Goal: Contribute content: Add original content to the website for others to see

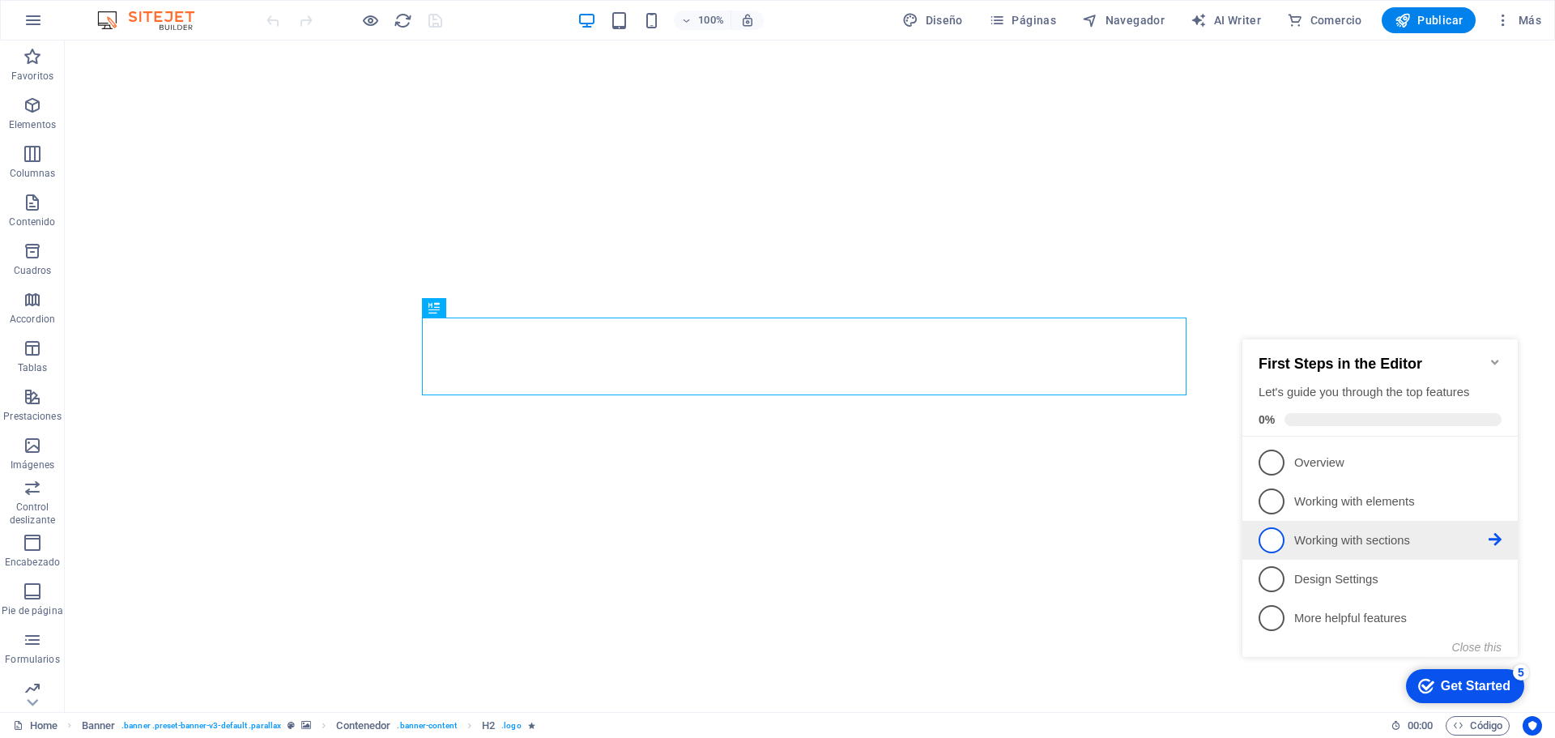
click at [1278, 534] on span "3" at bounding box center [1271, 540] width 26 height 26
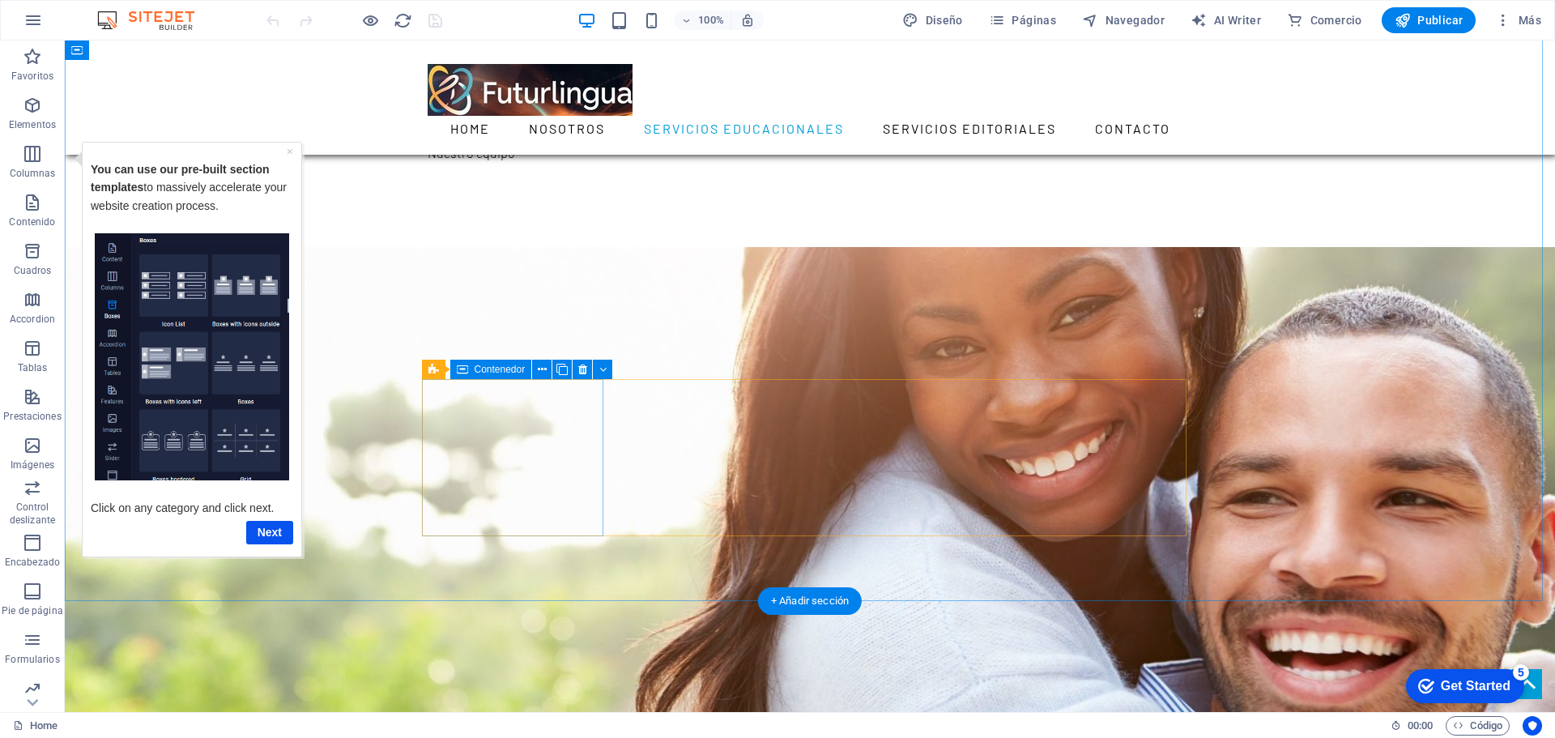
scroll to position [972, 0]
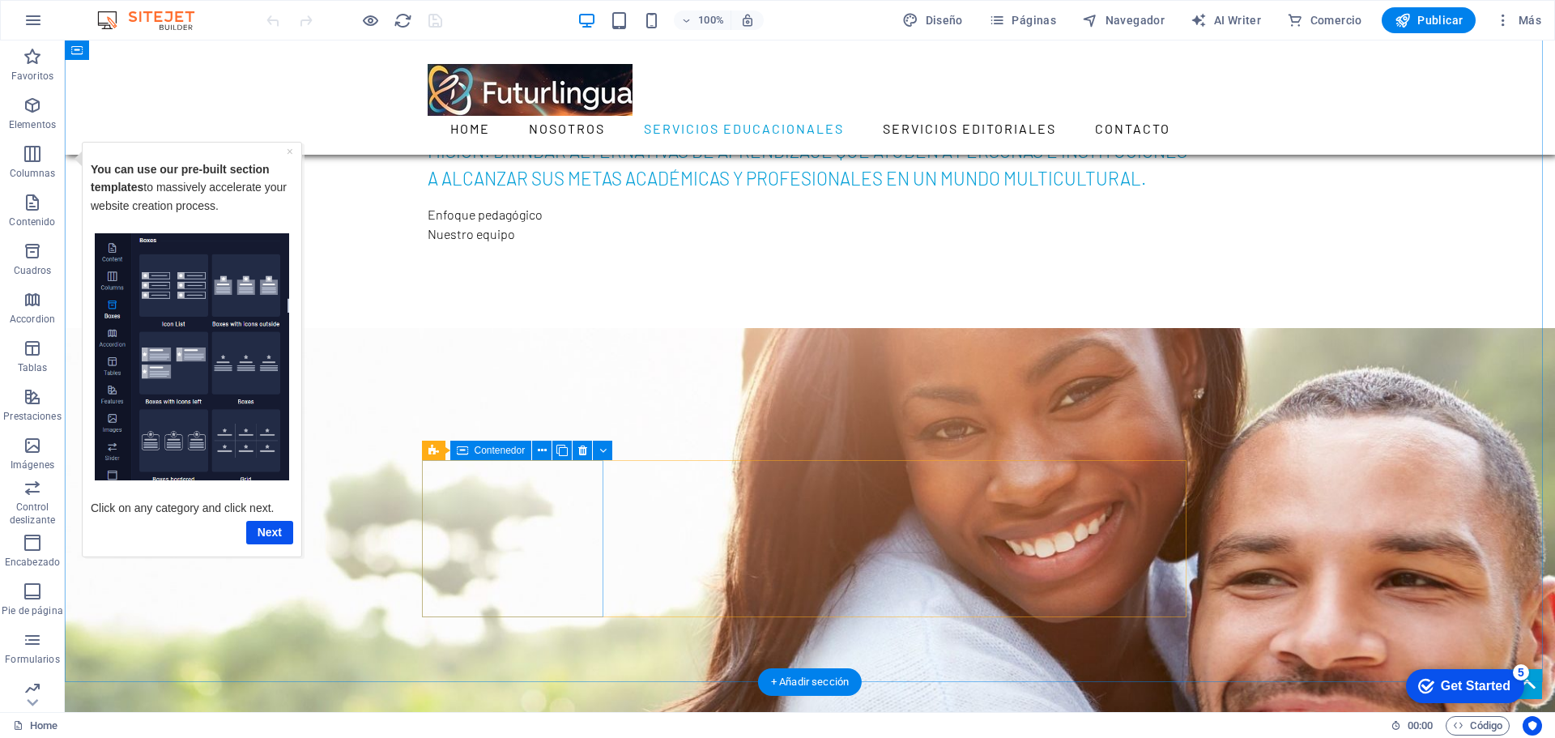
click at [497, 450] on span "Contenedor" at bounding box center [499, 450] width 51 height 10
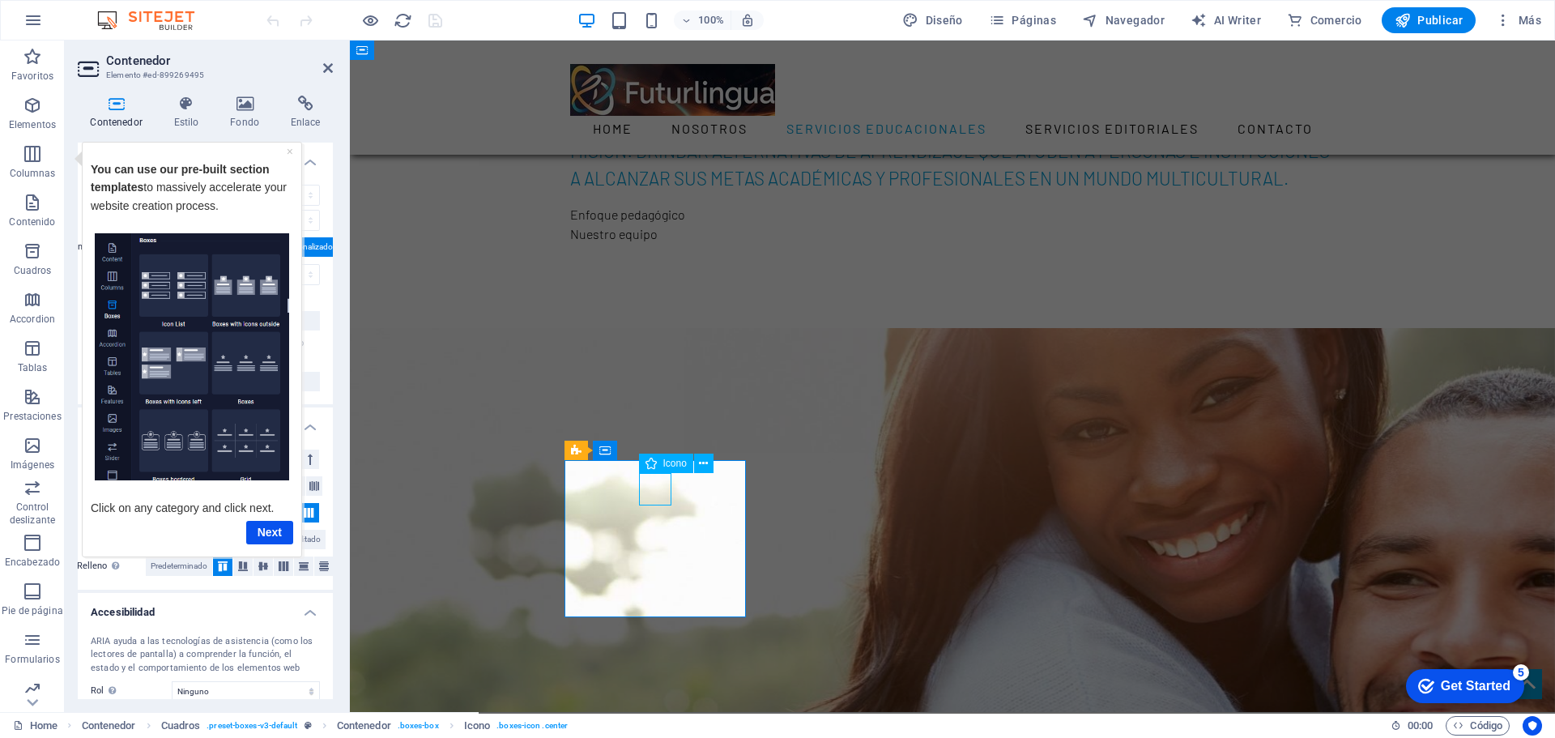
select select "xMidYMid"
select select "px"
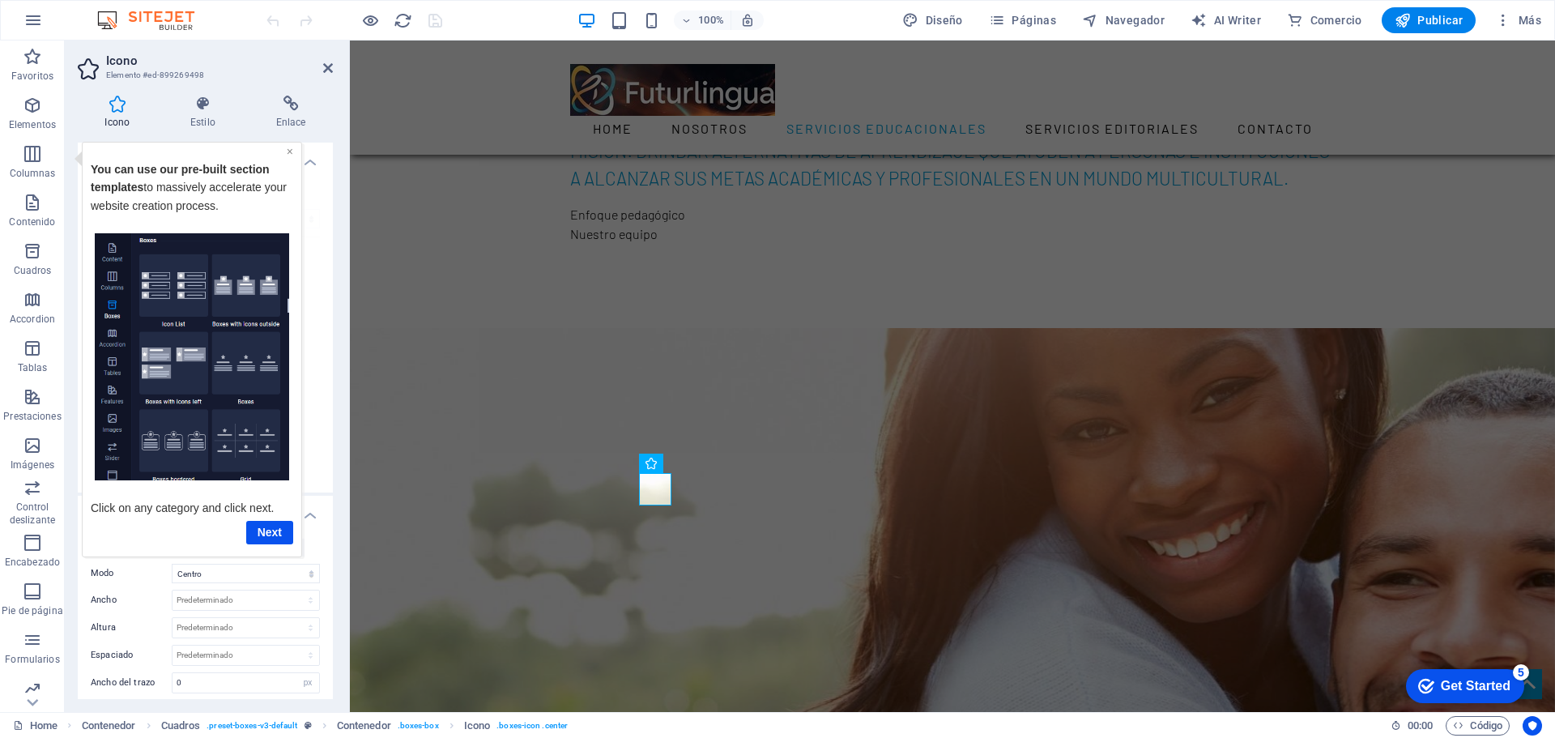
click at [292, 154] on link "×" at bounding box center [290, 150] width 6 height 13
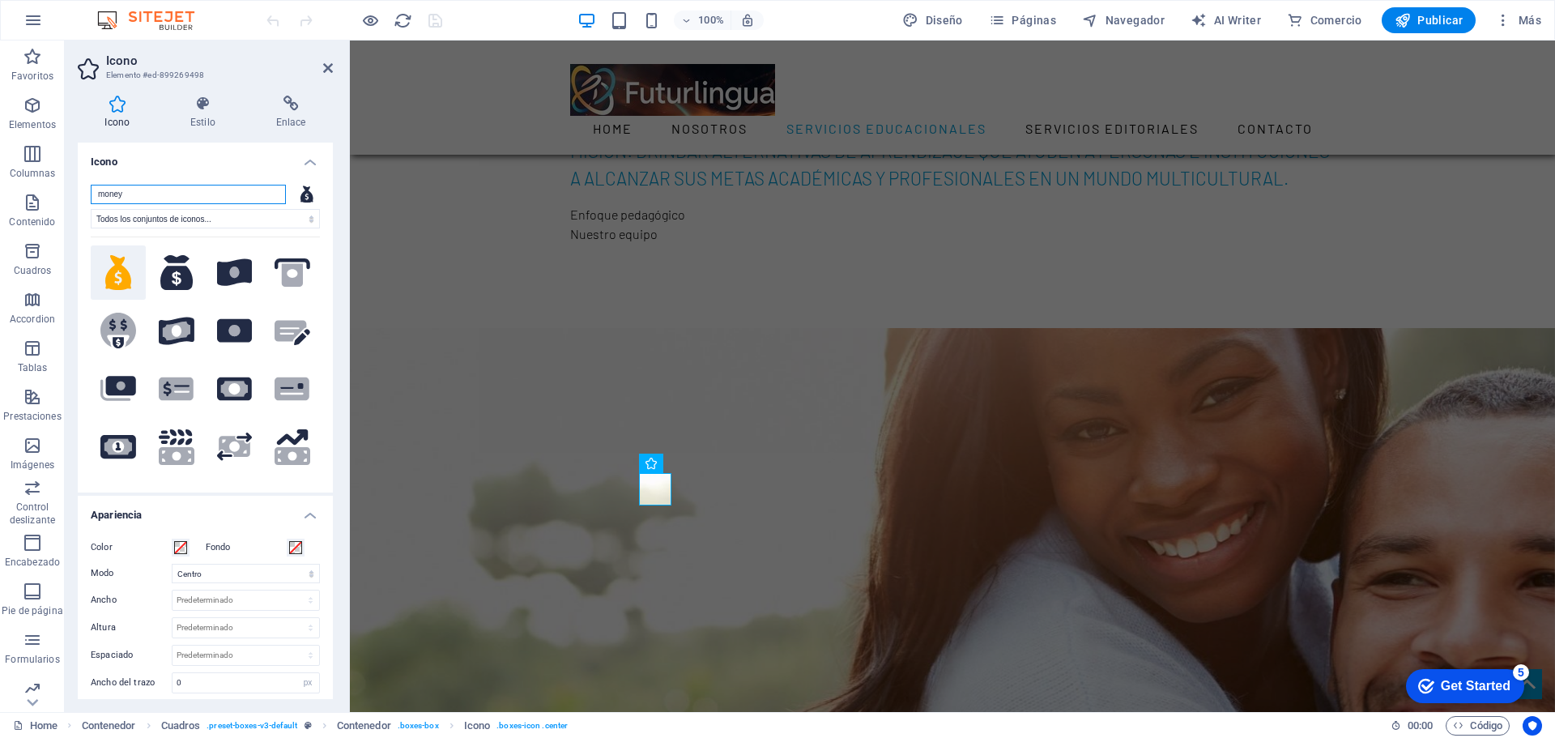
click at [164, 198] on input "money" at bounding box center [188, 194] width 195 height 19
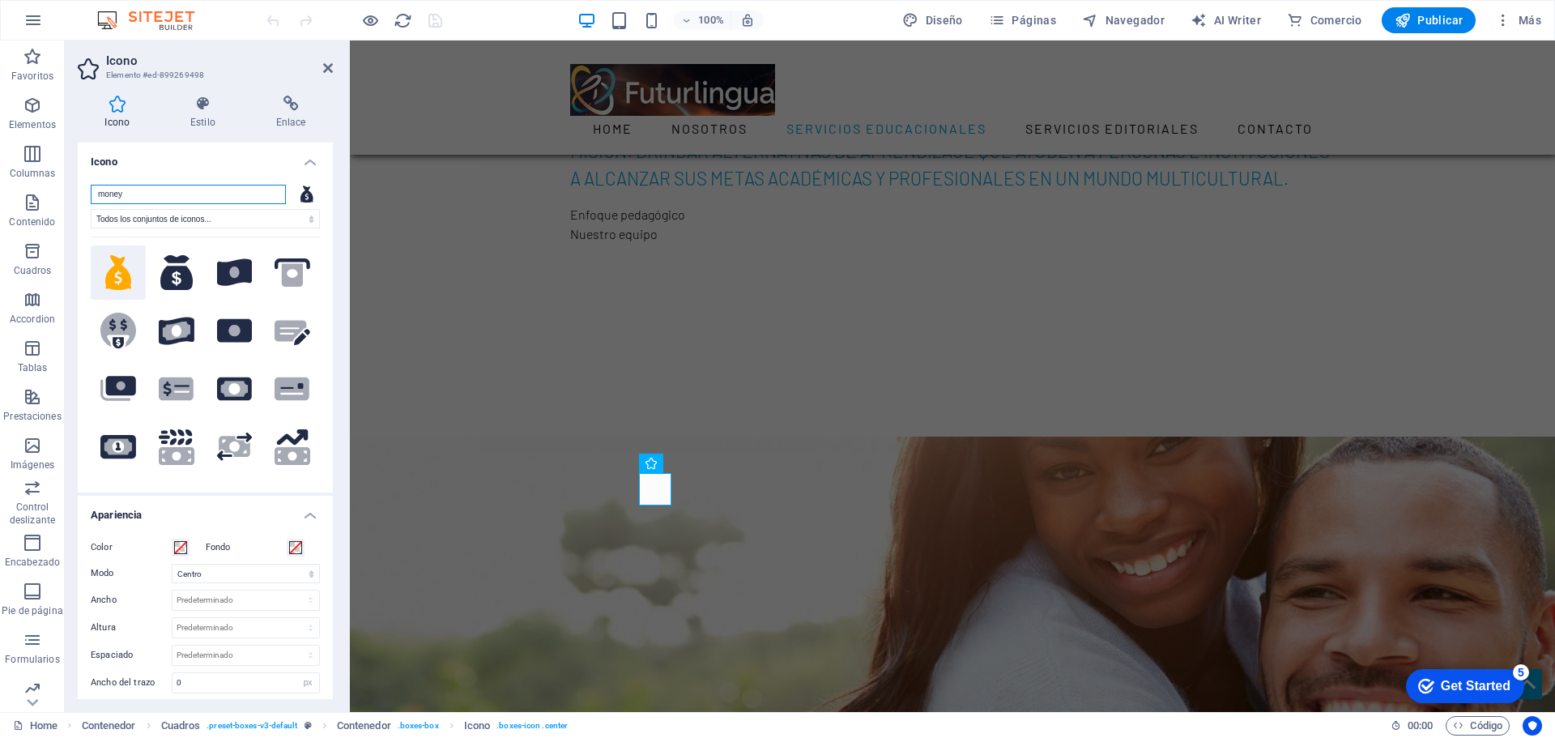
click at [164, 186] on input "money" at bounding box center [188, 194] width 195 height 19
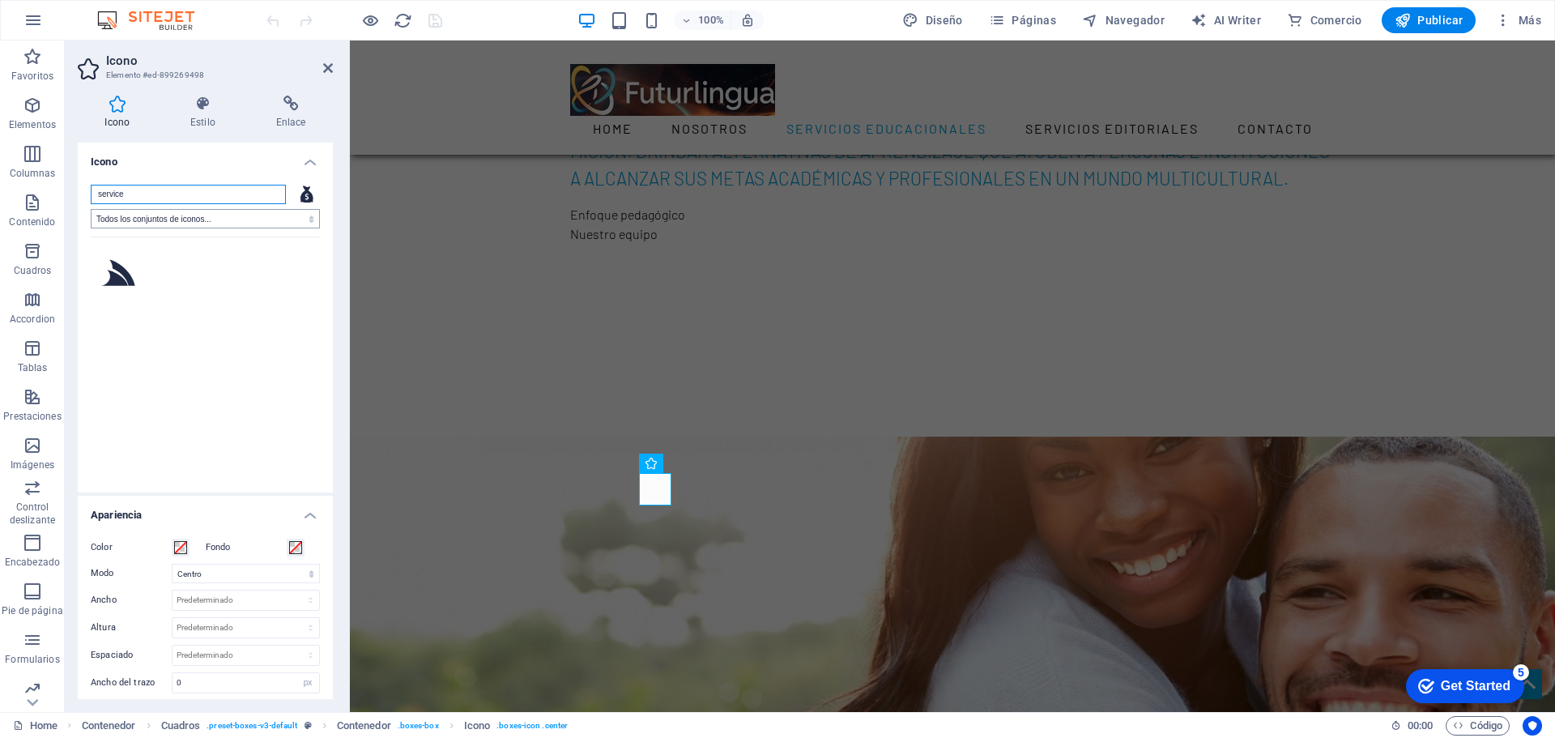
type input "service"
click at [198, 220] on select "Todos los conjuntos de iconos... IcoFont Ionicons FontAwesome Brands FontAwesom…" at bounding box center [205, 218] width 229 height 19
select select "icofont"
click at [91, 209] on select "Todos los conjuntos de iconos... IcoFont Ionicons FontAwesome Brands FontAwesom…" at bounding box center [205, 218] width 229 height 19
click at [186, 194] on input "service" at bounding box center [188, 194] width 195 height 19
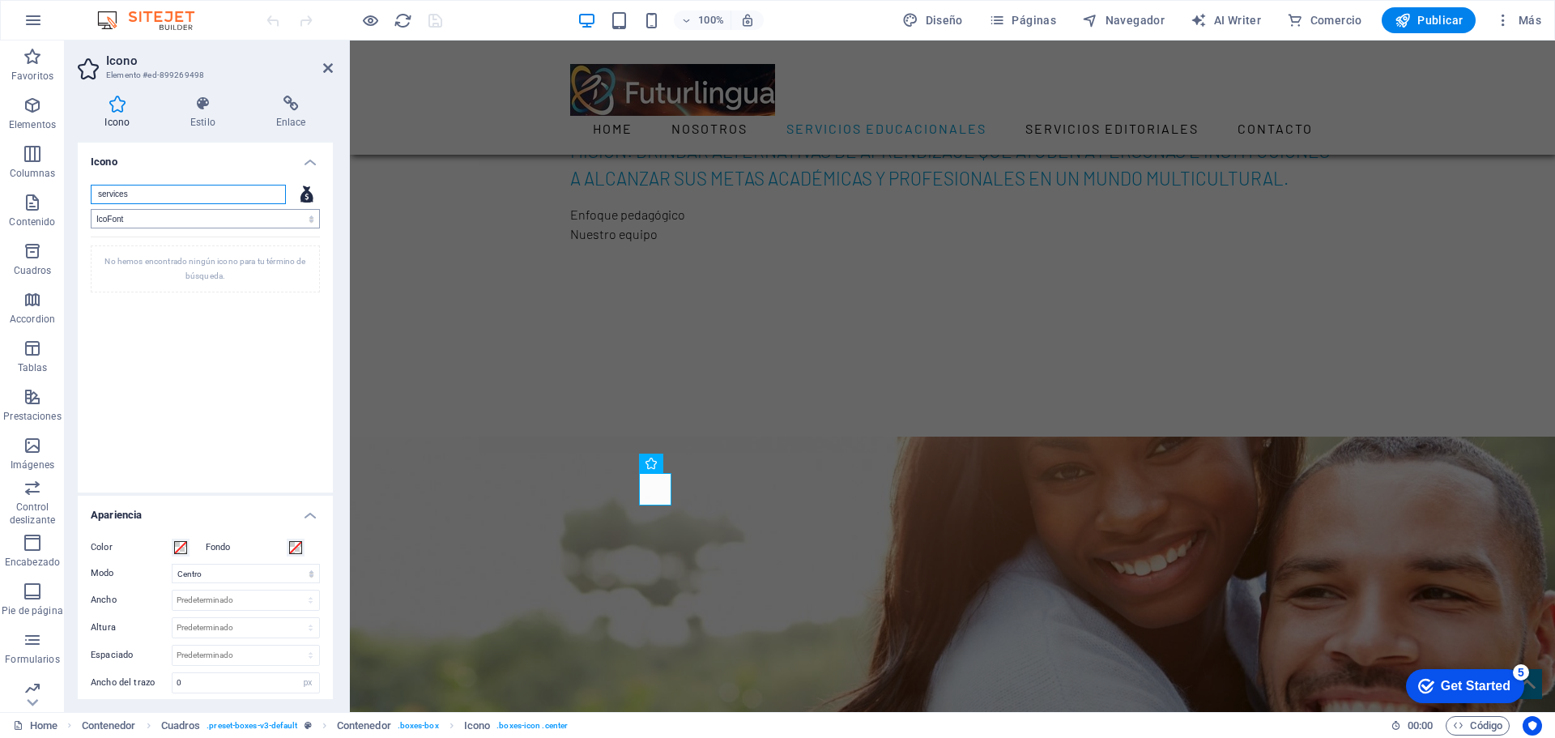
type input "services"
click at [191, 217] on select "Todos los conjuntos de iconos... IcoFont Ionicons FontAwesome Brands FontAwesom…" at bounding box center [205, 218] width 229 height 19
click at [91, 209] on select "Todos los conjuntos de iconos... IcoFont Ionicons FontAwesome Brands FontAwesom…" at bounding box center [205, 218] width 229 height 19
click at [186, 215] on select "Todos los conjuntos de iconos... IcoFont Ionicons FontAwesome Brands FontAwesom…" at bounding box center [205, 218] width 229 height 19
select select "font-awesome-brands"
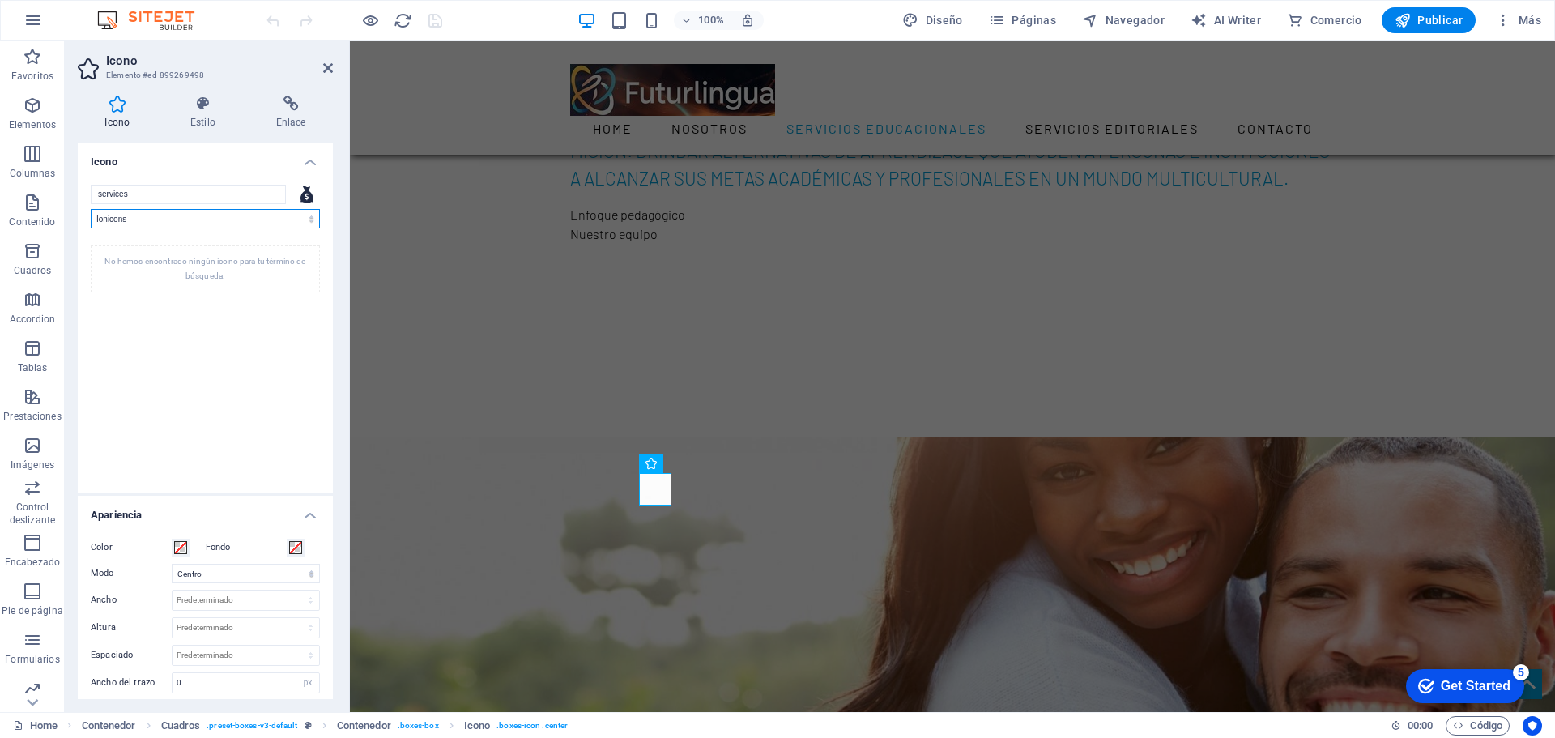
click at [91, 209] on select "Todos los conjuntos de iconos... IcoFont Ionicons FontAwesome Brands FontAwesom…" at bounding box center [205, 218] width 229 height 19
click at [172, 221] on select "Todos los conjuntos de iconos... IcoFont Ionicons FontAwesome Brands FontAwesom…" at bounding box center [205, 218] width 229 height 19
select select
click at [91, 209] on select "Todos los conjuntos de iconos... IcoFont Ionicons FontAwesome Brands FontAwesom…" at bounding box center [205, 218] width 229 height 19
click at [160, 190] on input "services" at bounding box center [188, 194] width 195 height 19
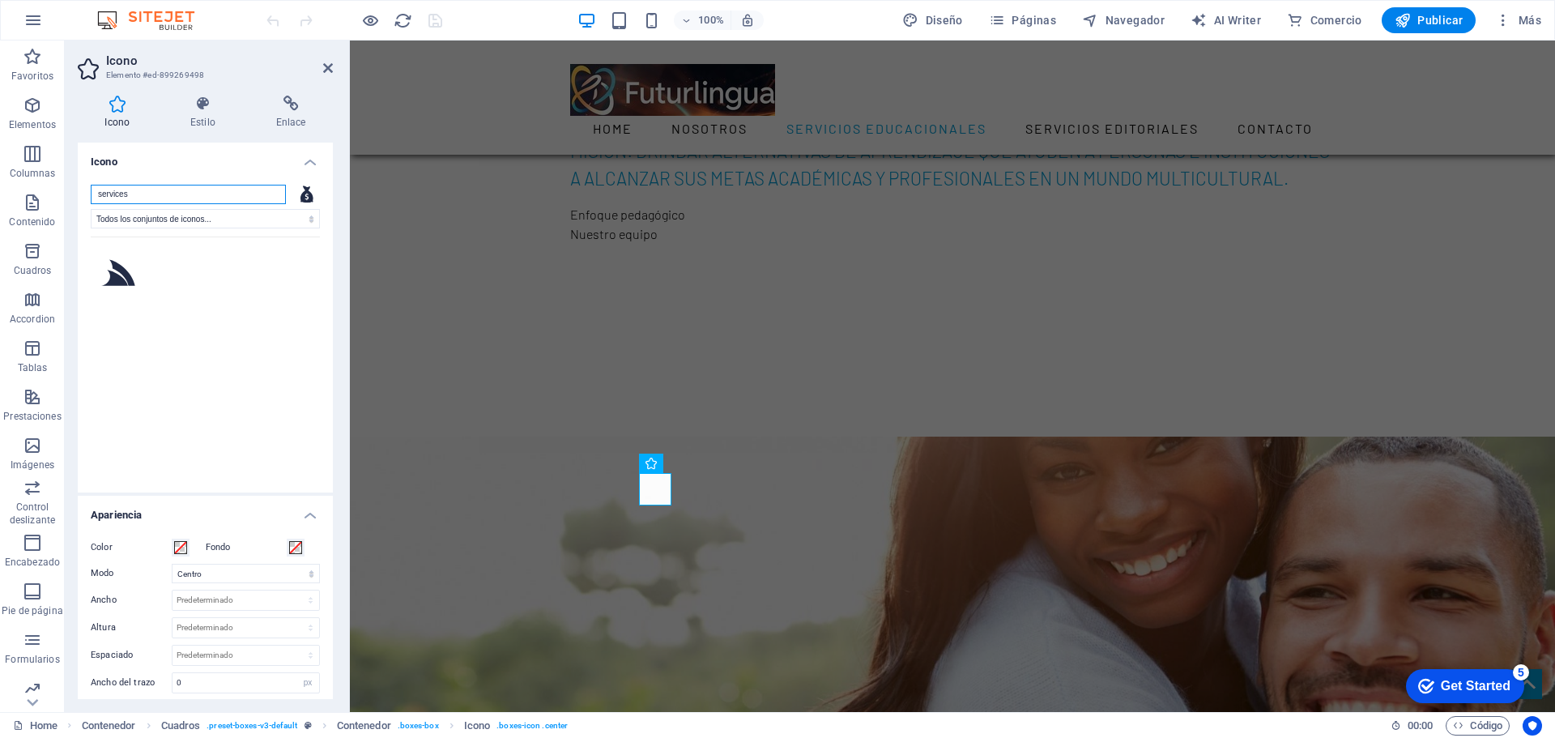
click at [155, 189] on input "services" at bounding box center [188, 194] width 195 height 19
click at [167, 215] on select "Todos los conjuntos de iconos... IcoFont Ionicons FontAwesome Brands FontAwesom…" at bounding box center [205, 218] width 229 height 19
click at [122, 274] on icon at bounding box center [118, 272] width 34 height 27
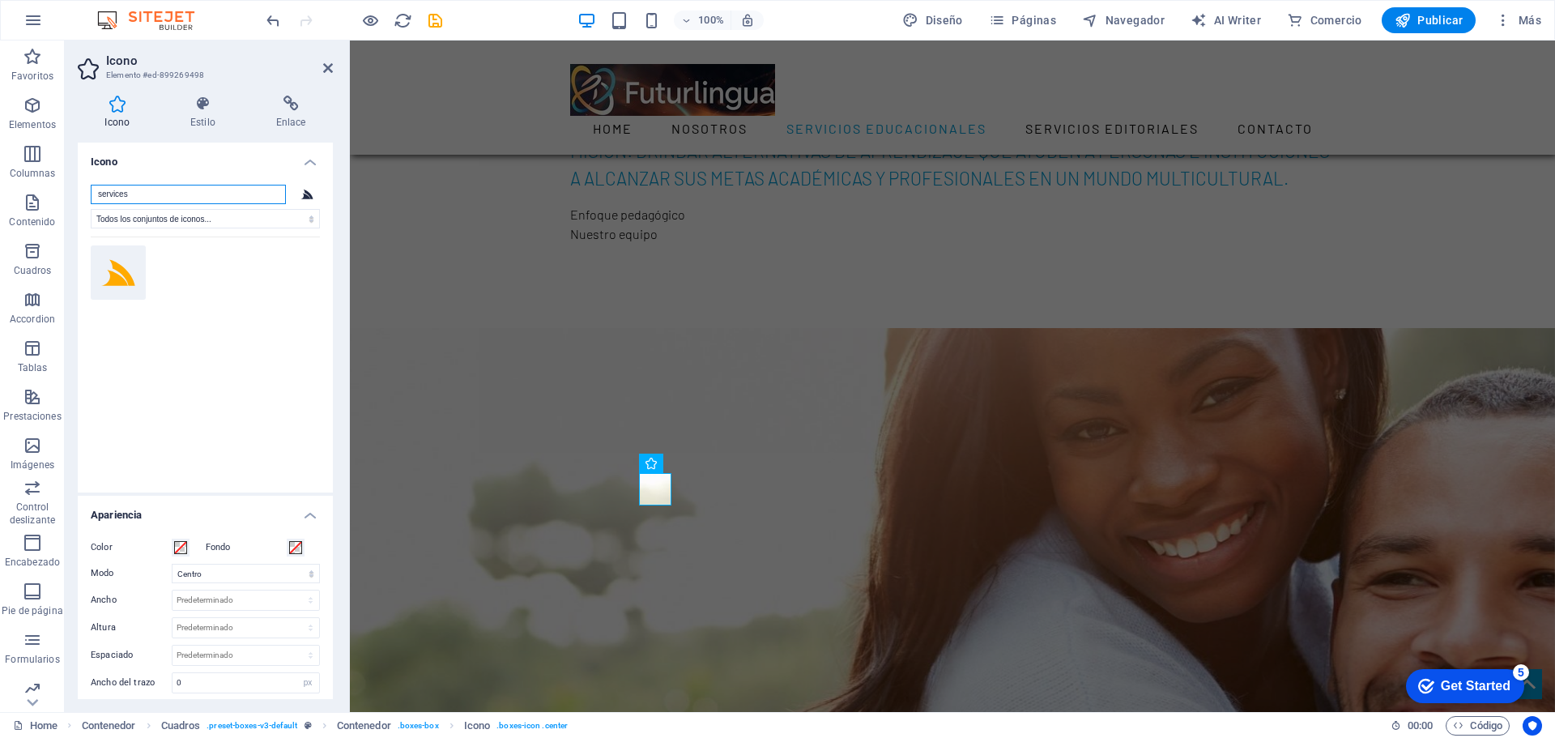
click at [155, 191] on input "services" at bounding box center [188, 194] width 195 height 19
type input "services"
click at [120, 281] on icon at bounding box center [118, 272] width 34 height 27
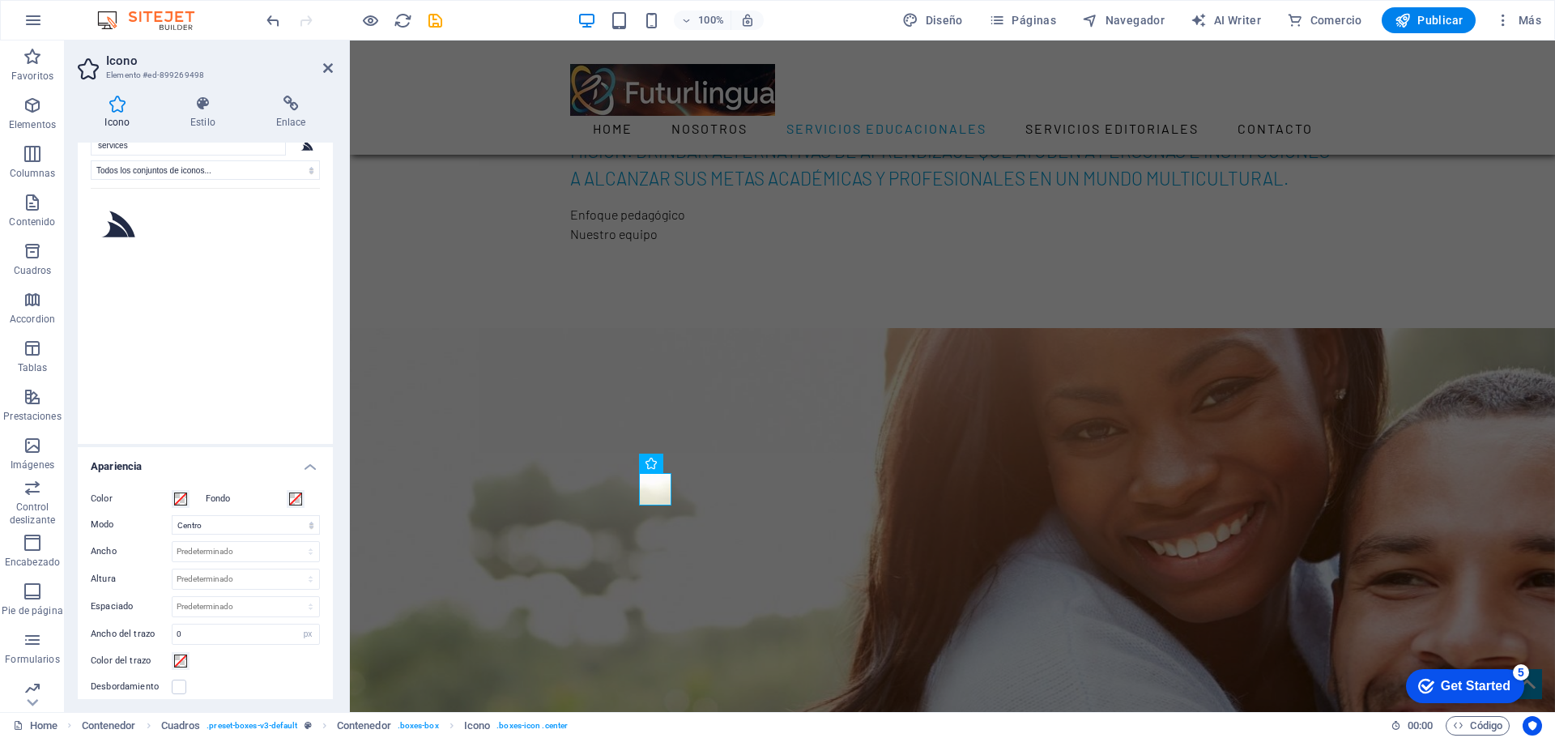
scroll to position [0, 0]
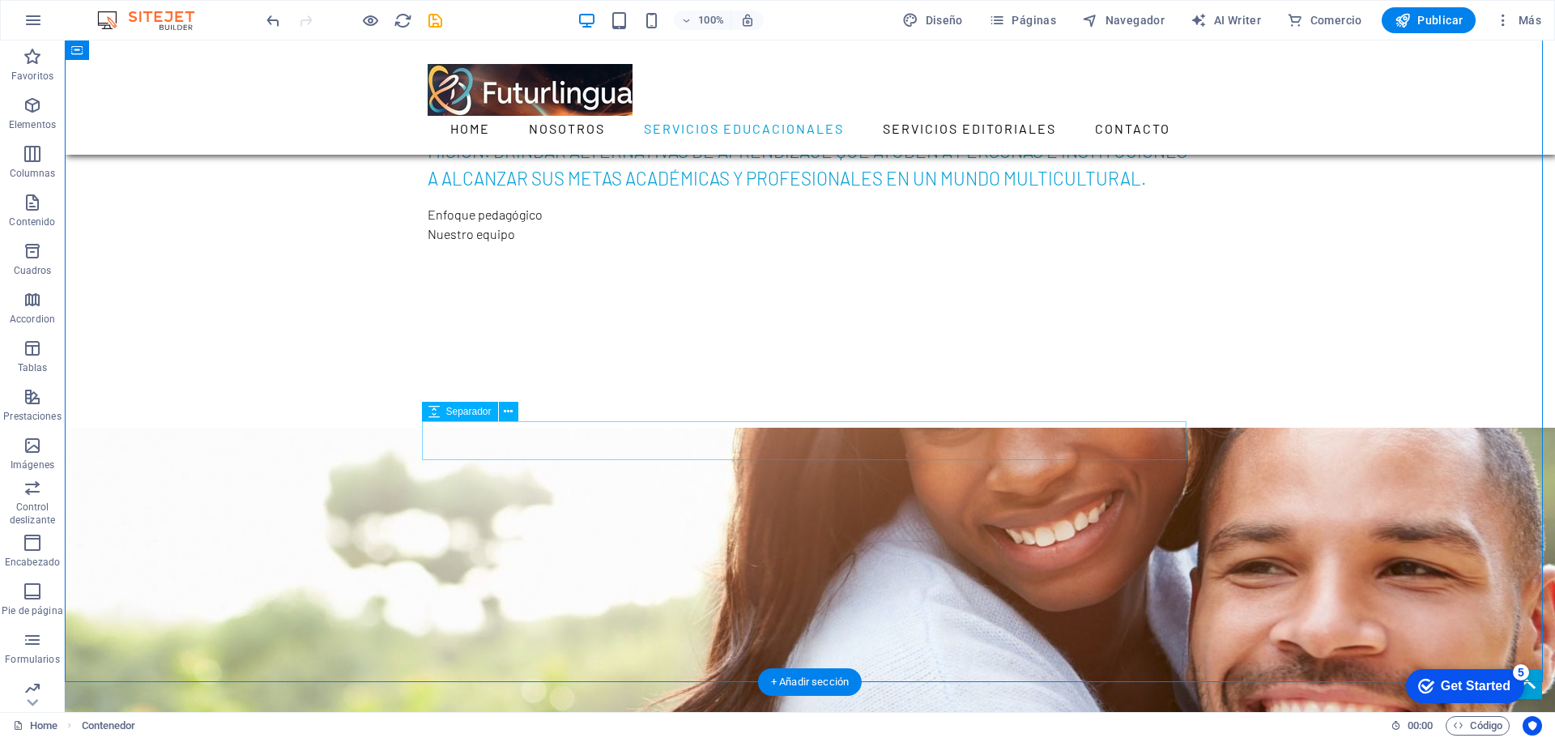
scroll to position [891, 0]
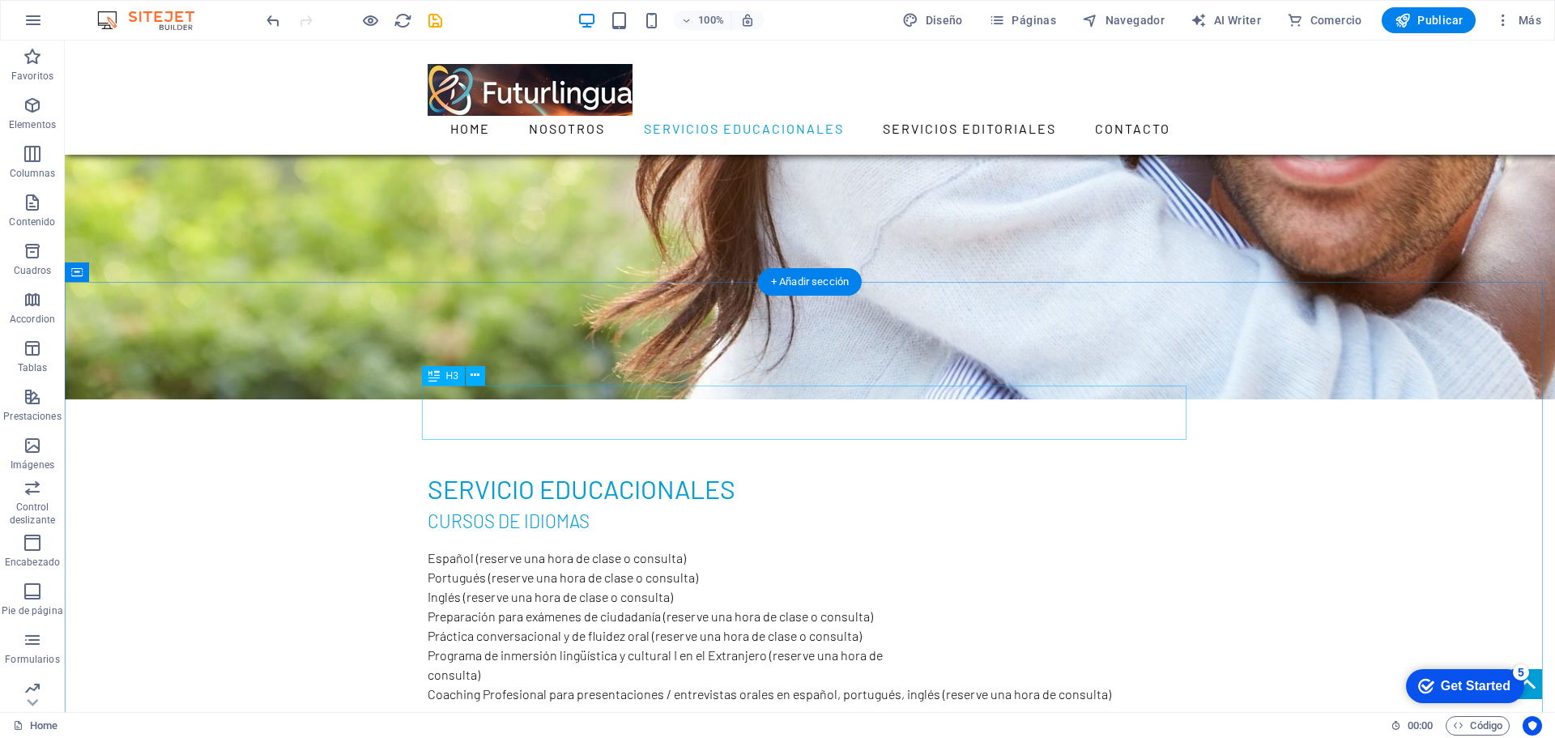
scroll to position [1619, 0]
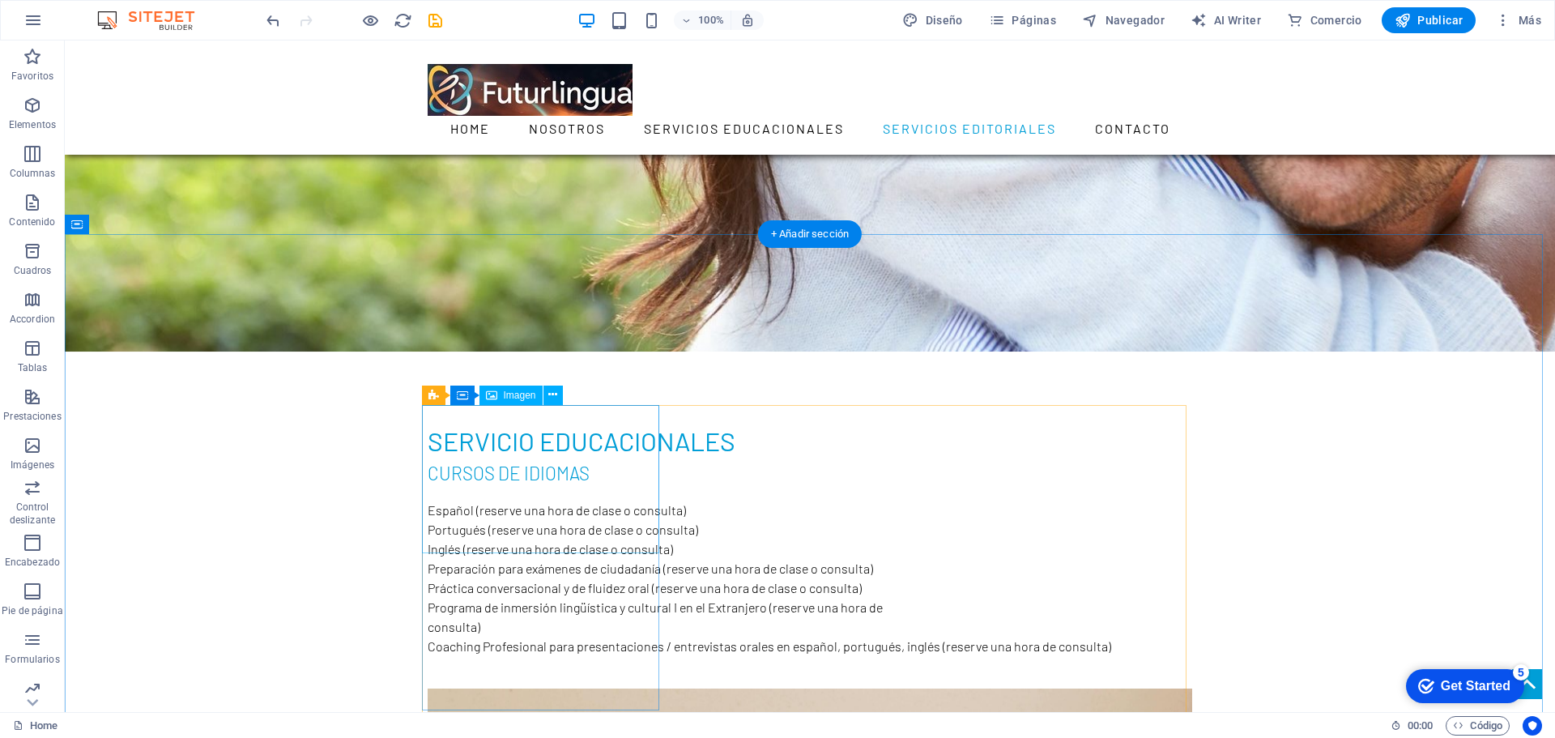
select select "%"
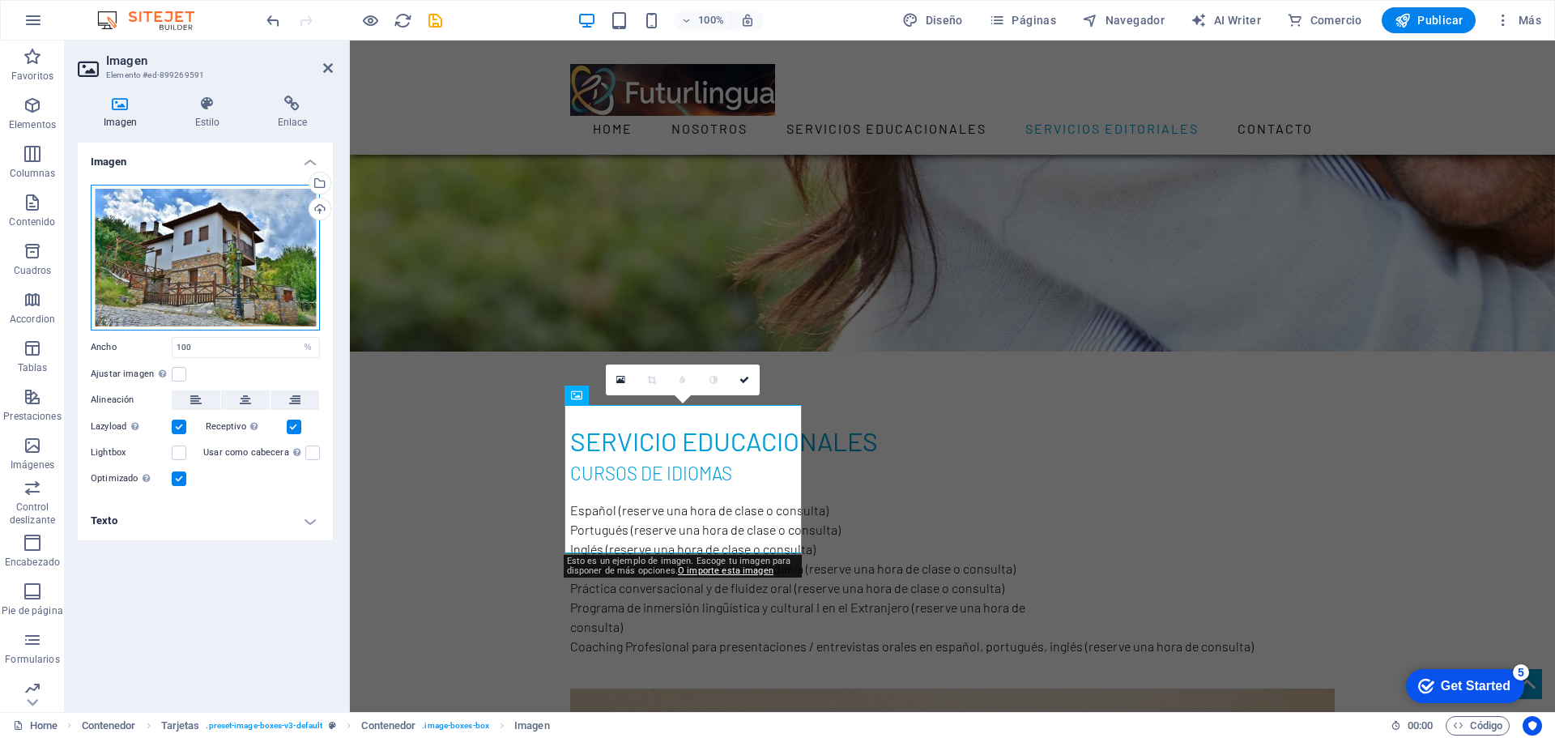
click at [232, 250] on div "Arrastra archivos aquí, haz clic para escoger archivos o selecciona archivos de…" at bounding box center [205, 258] width 229 height 146
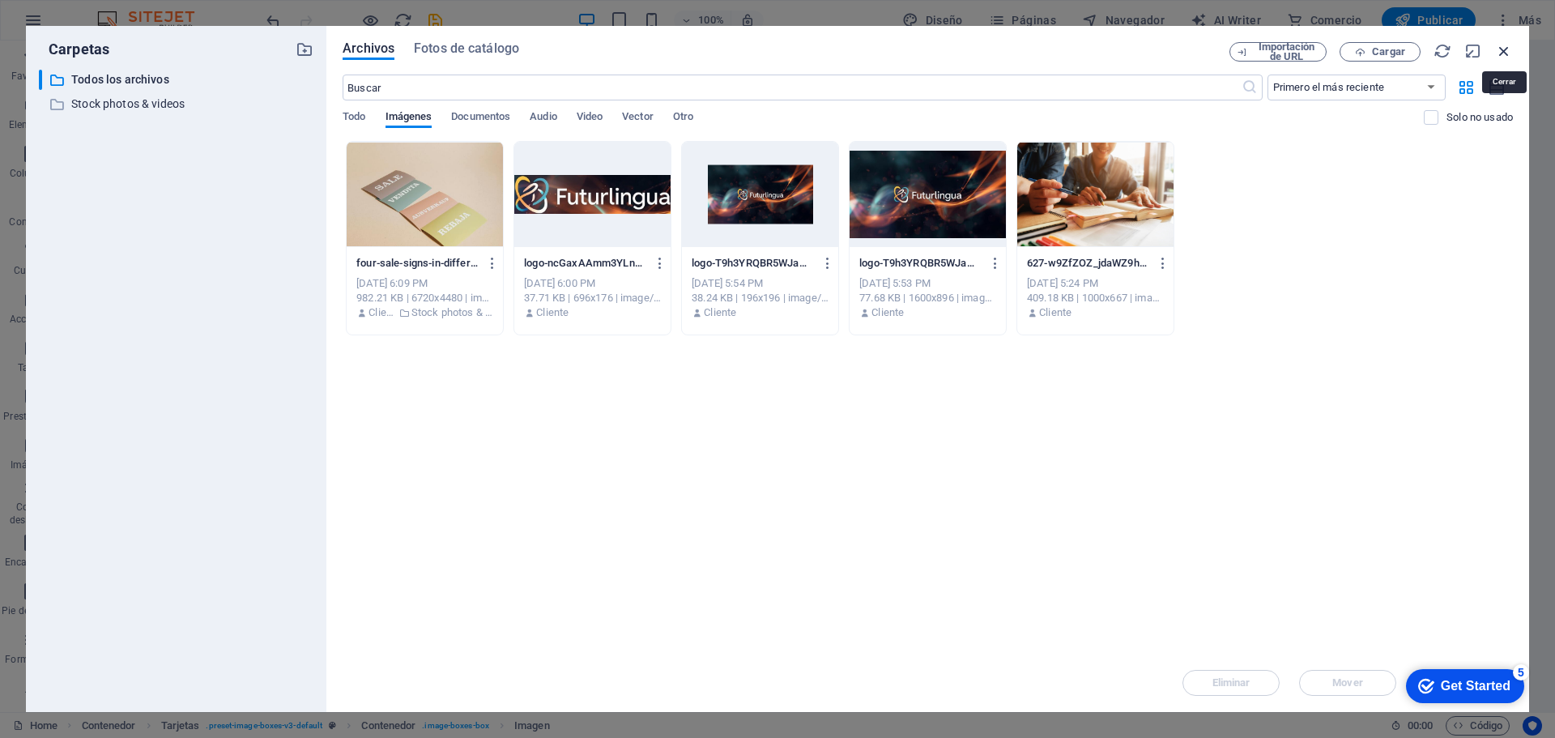
drag, startPoint x: 1504, startPoint y: 52, endPoint x: 1020, endPoint y: 80, distance: 484.2
click at [1504, 52] on icon "button" at bounding box center [1504, 51] width 18 height 18
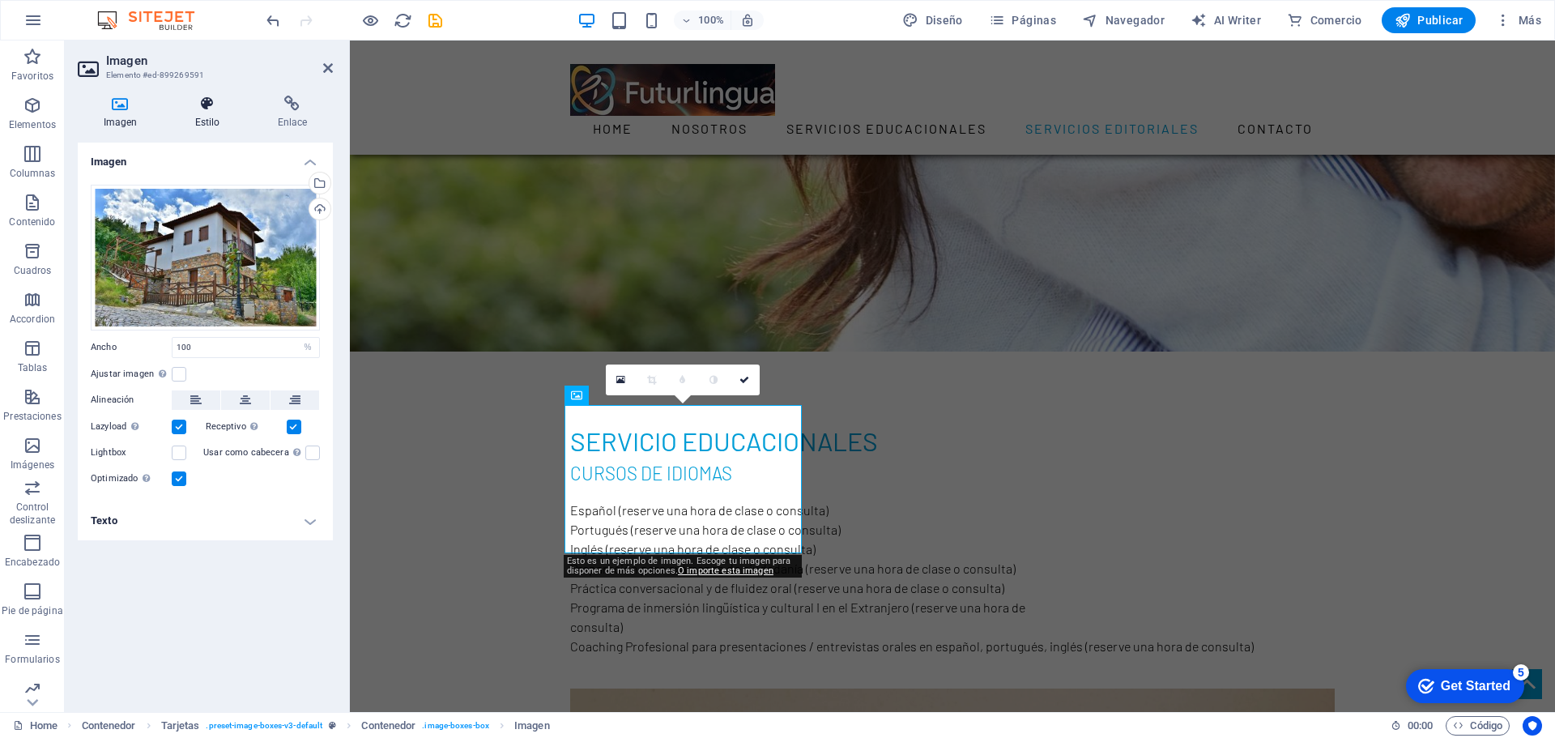
click at [199, 107] on icon at bounding box center [207, 104] width 76 height 16
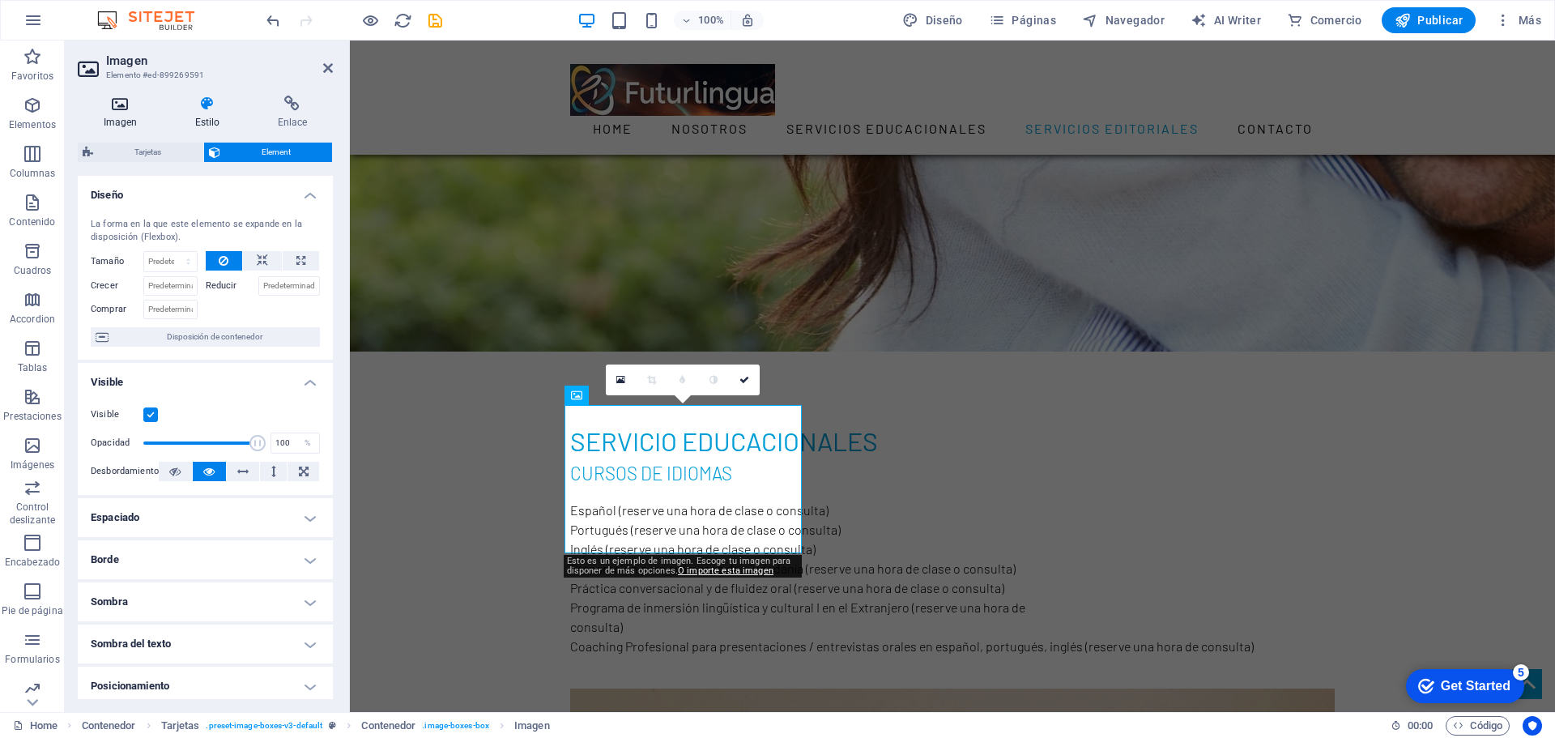
click at [123, 100] on icon at bounding box center [120, 104] width 85 height 16
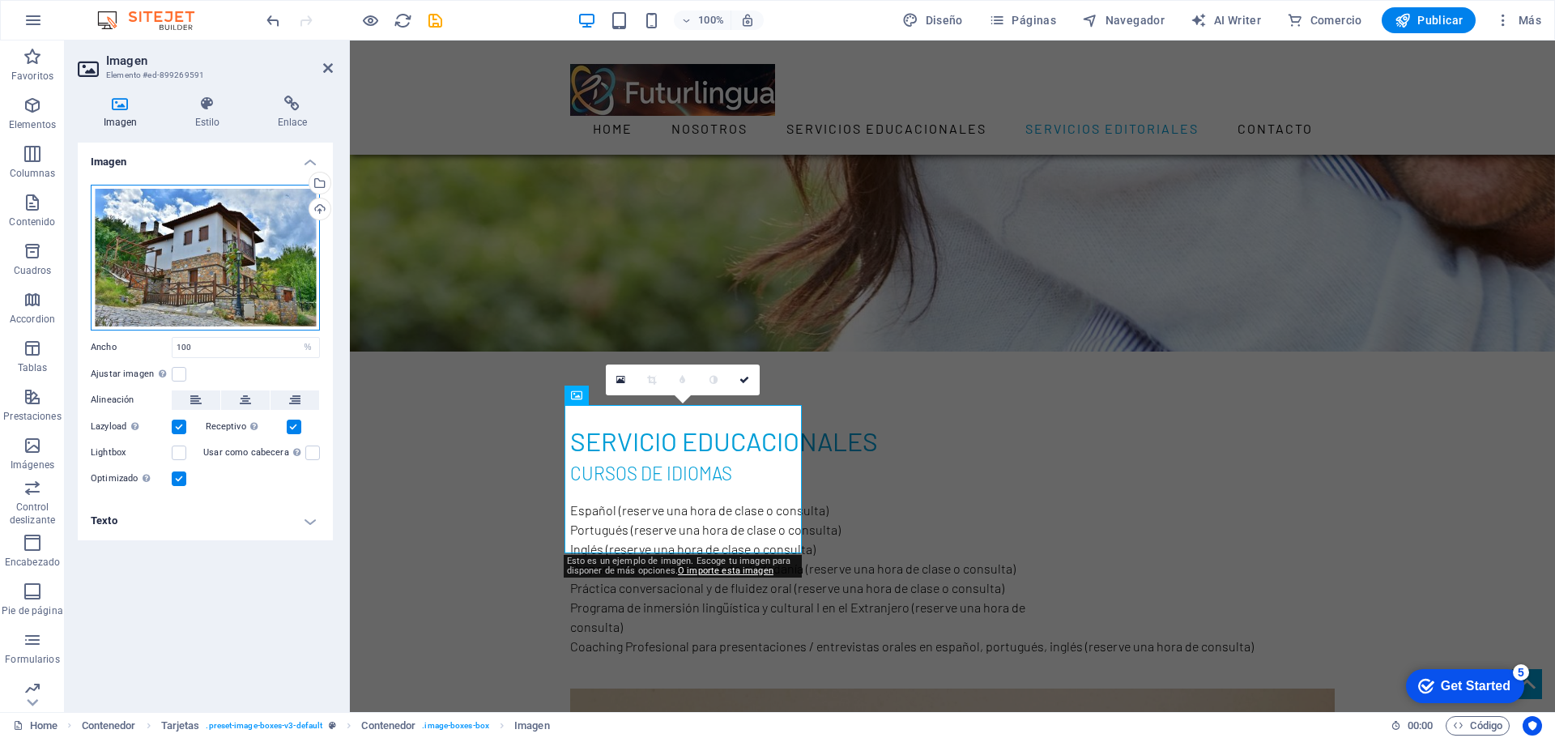
click at [270, 255] on div "Arrastra archivos aquí, haz clic para escoger archivos o selecciona archivos de…" at bounding box center [205, 258] width 229 height 146
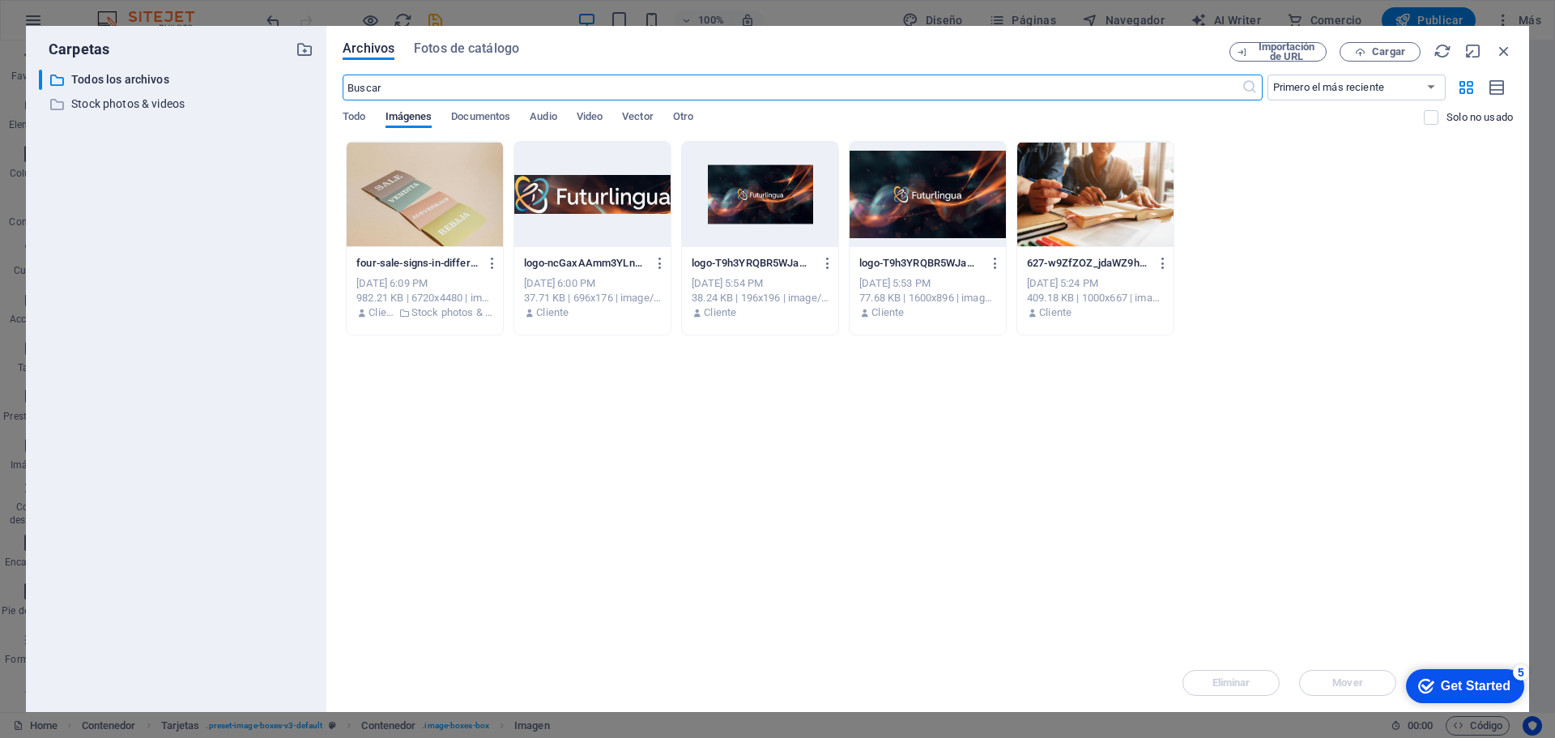
click at [394, 87] on input "text" at bounding box center [792, 87] width 898 height 26
drag, startPoint x: 1500, startPoint y: 42, endPoint x: 1136, endPoint y: 15, distance: 364.6
click at [1500, 42] on icon "button" at bounding box center [1504, 51] width 18 height 18
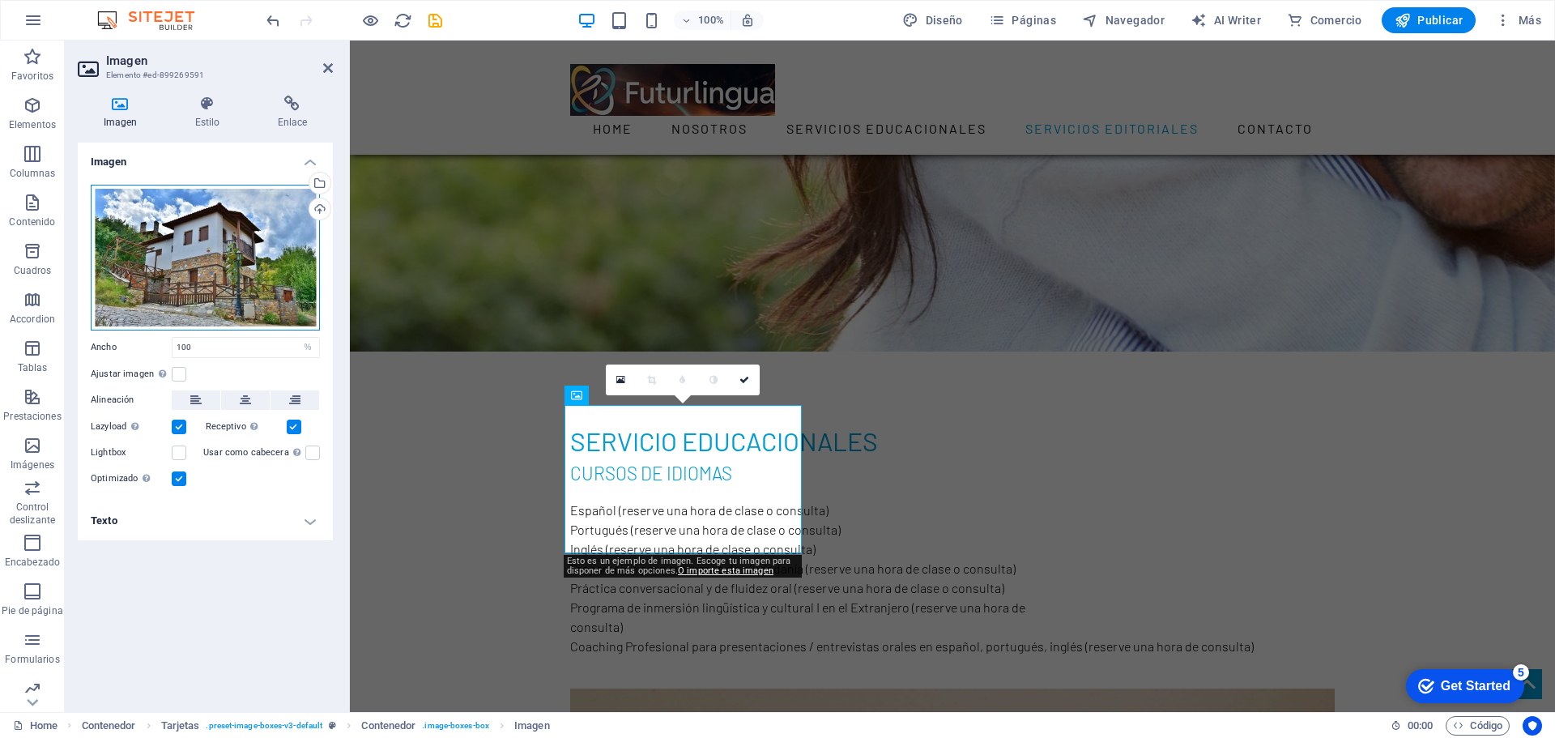
click at [178, 241] on div "Arrastra archivos aquí, haz clic para escoger archivos o selecciona archivos de…" at bounding box center [205, 258] width 229 height 146
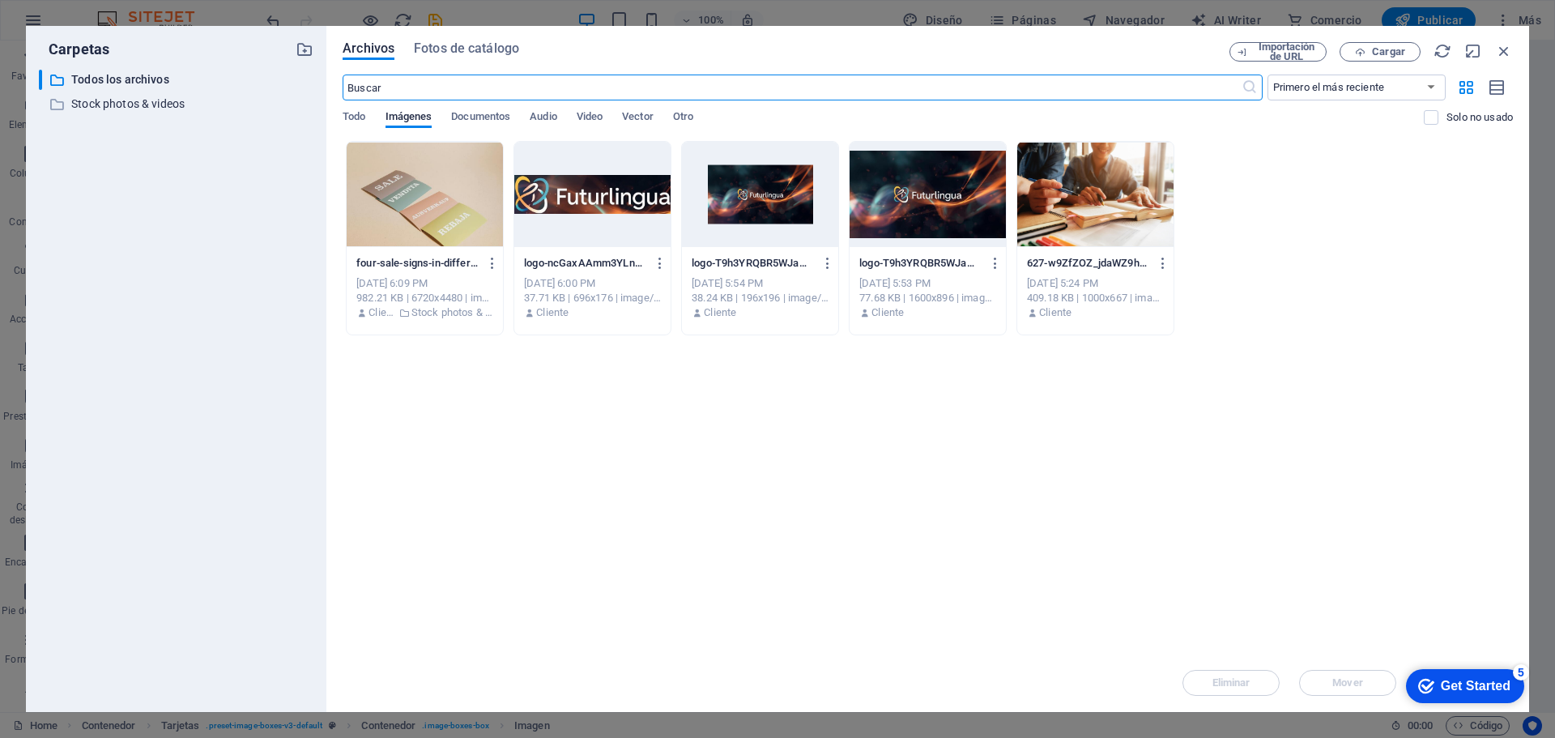
click at [398, 88] on input "text" at bounding box center [792, 87] width 898 height 26
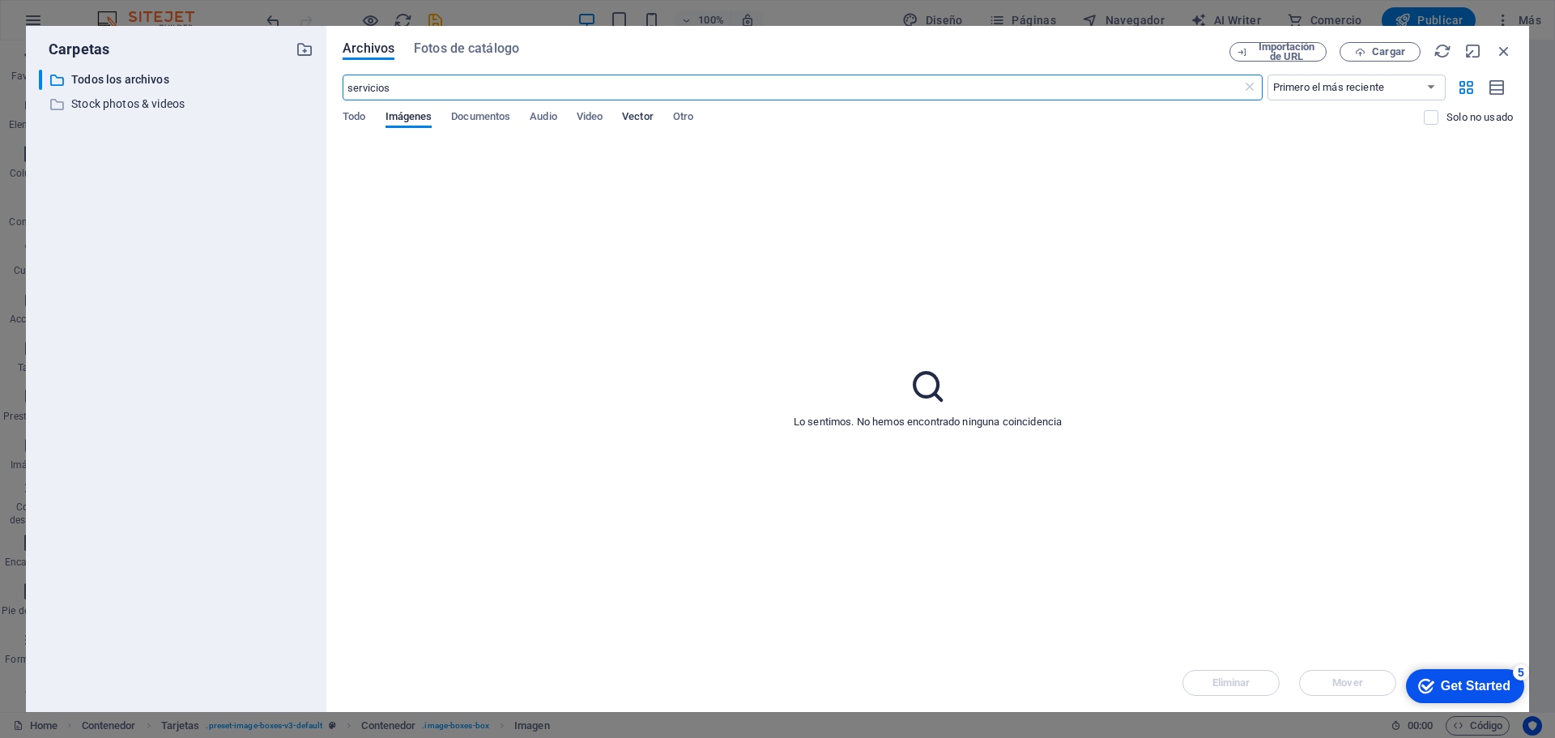
type input "servicios"
click at [637, 115] on span "Vector" at bounding box center [638, 118] width 32 height 23
click at [500, 52] on span "Fotos de catálogo" at bounding box center [466, 48] width 105 height 19
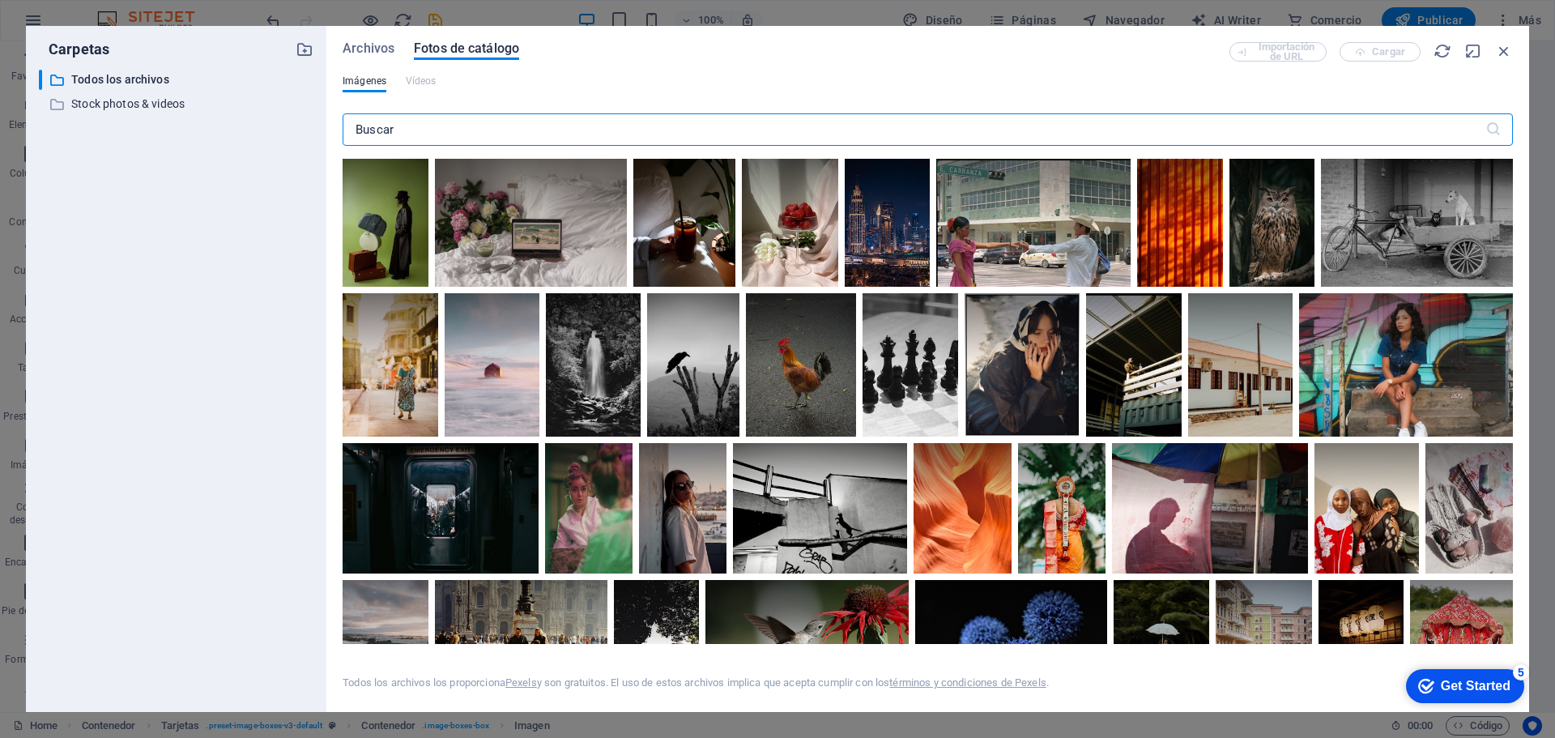
click at [434, 126] on input "text" at bounding box center [914, 129] width 1142 height 32
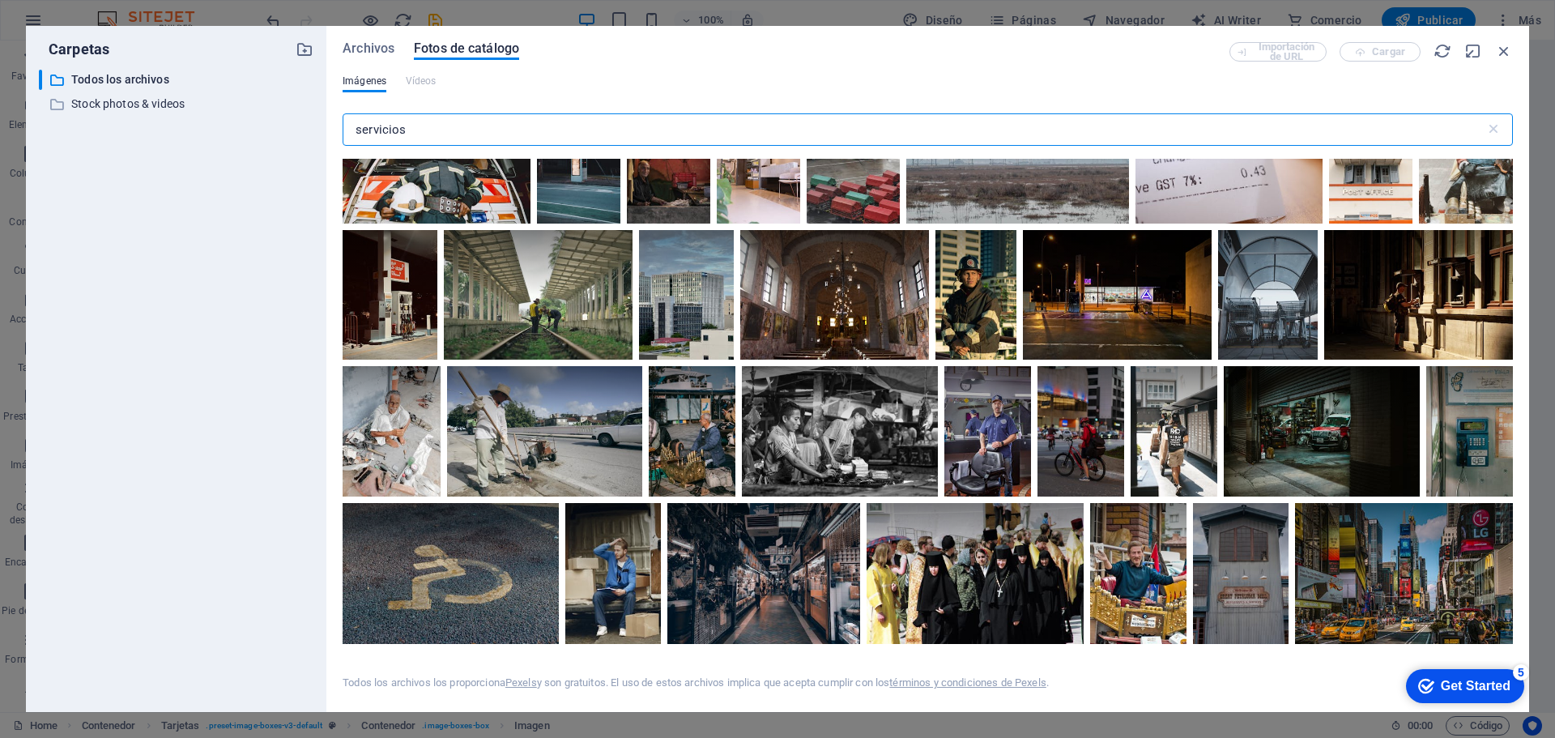
scroll to position [2208, 0]
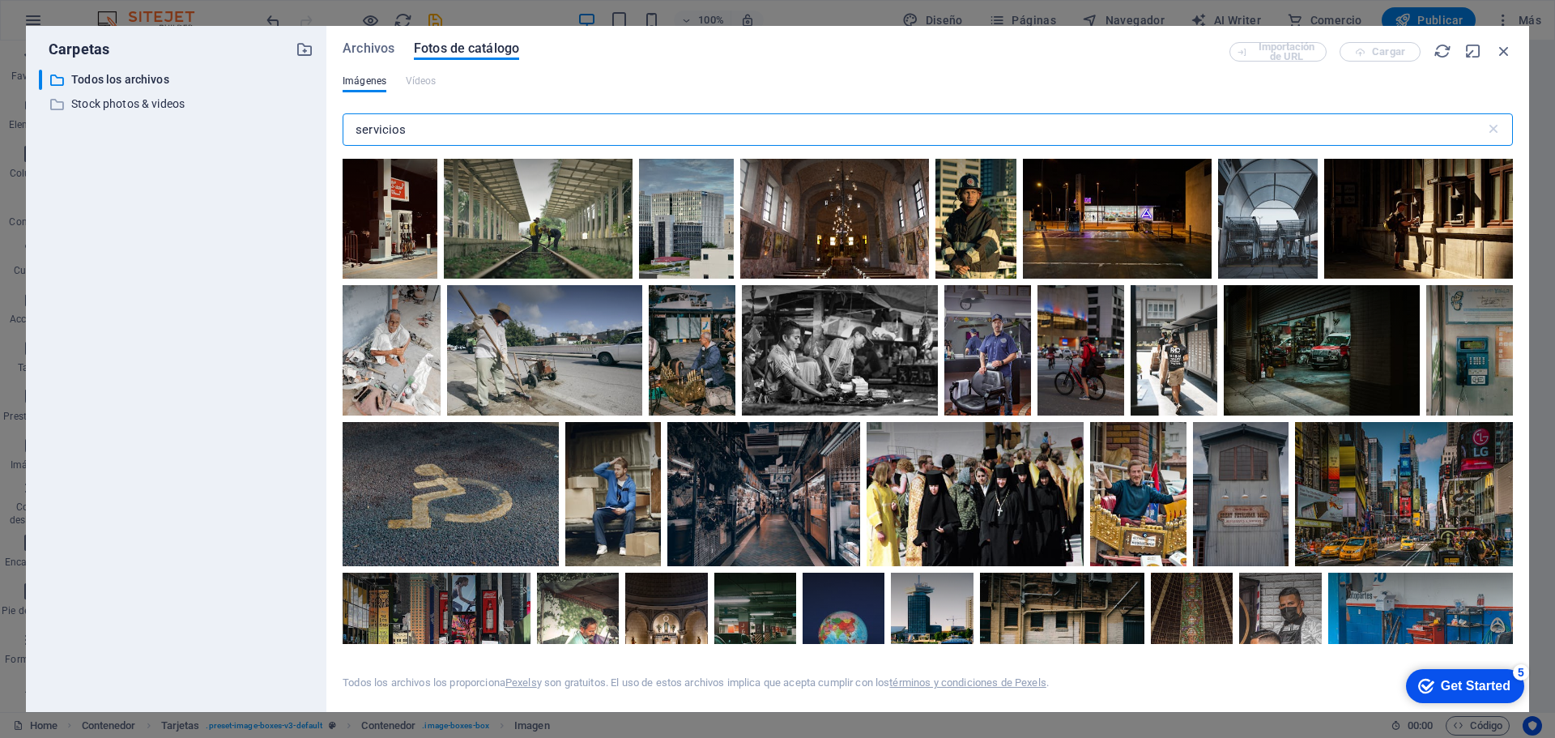
type input "servicios"
drag, startPoint x: 1501, startPoint y: 53, endPoint x: 1426, endPoint y: 12, distance: 85.5
click at [1501, 53] on icon "button" at bounding box center [1504, 51] width 18 height 18
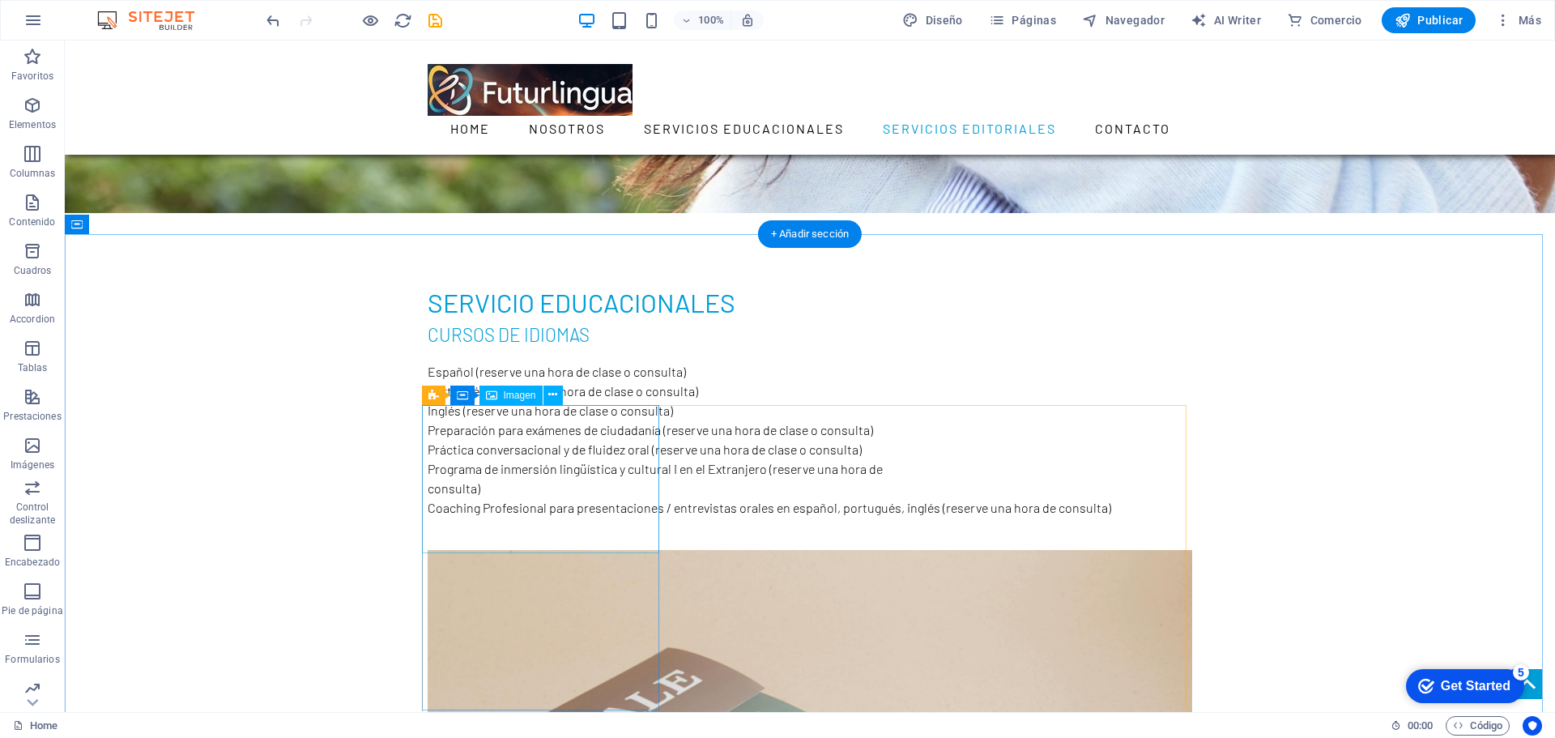
scroll to position [1619, 0]
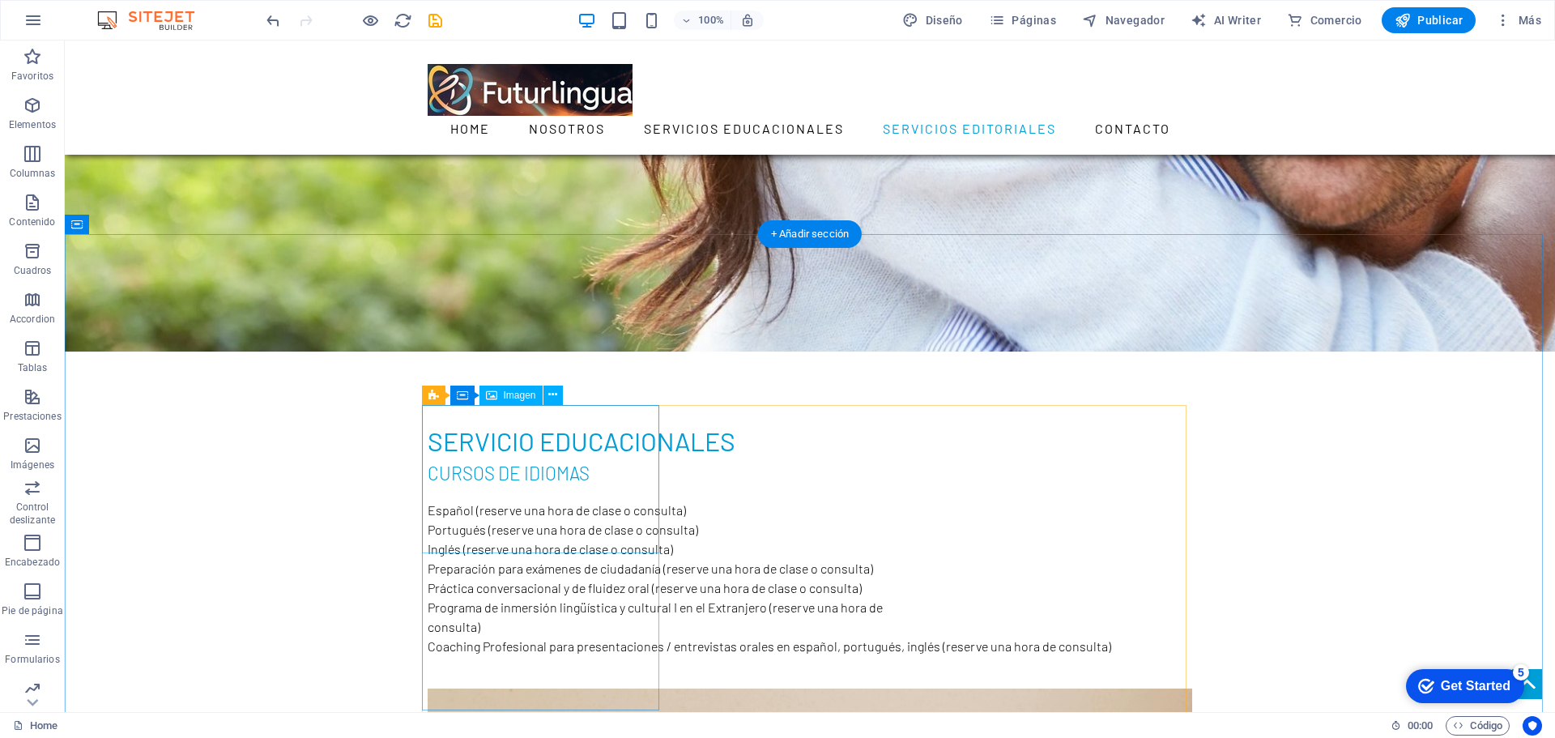
click at [507, 394] on span "Imagen" at bounding box center [520, 395] width 32 height 10
select select "%"
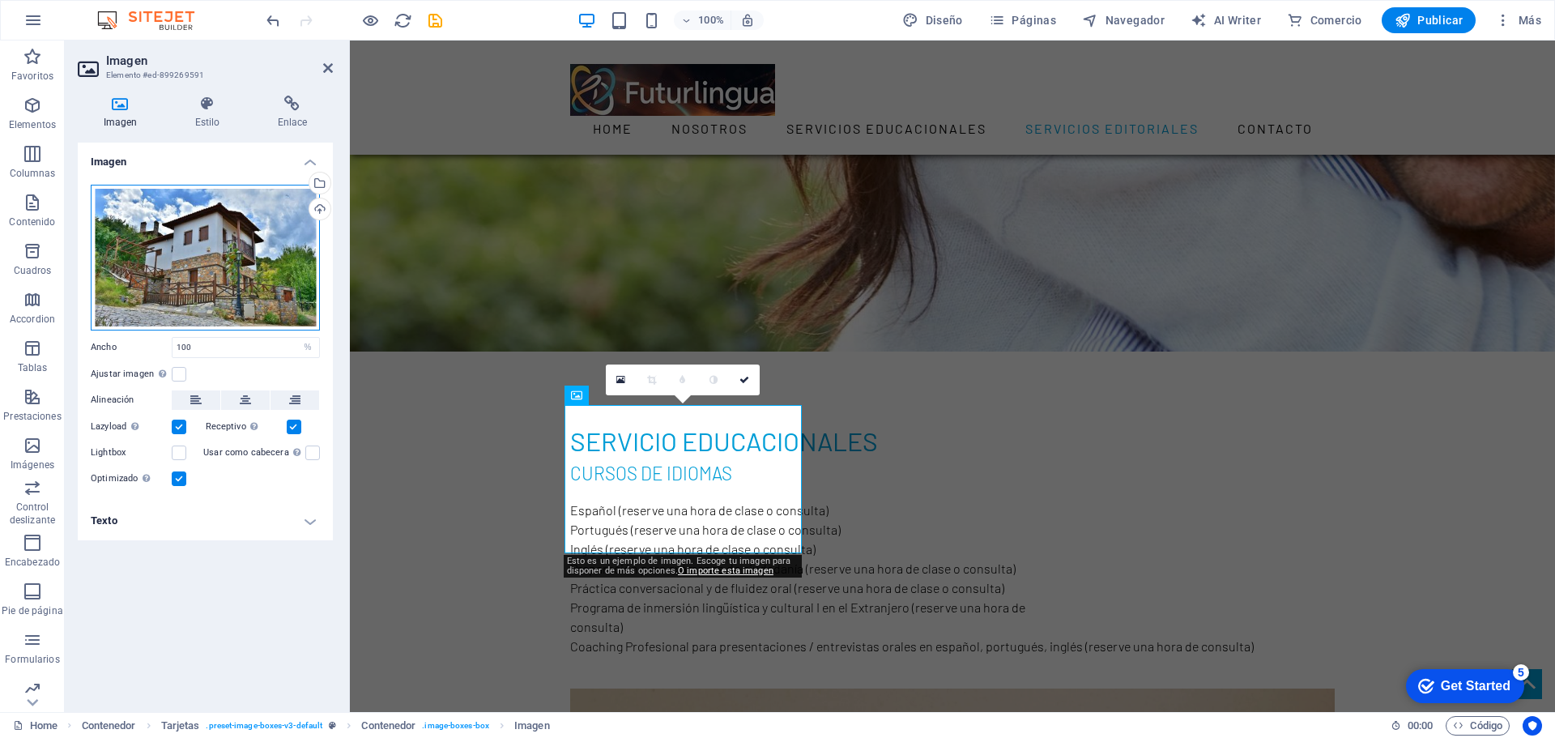
click at [232, 231] on div "Arrastra archivos aquí, haz clic para escoger archivos o selecciona archivos de…" at bounding box center [205, 258] width 229 height 146
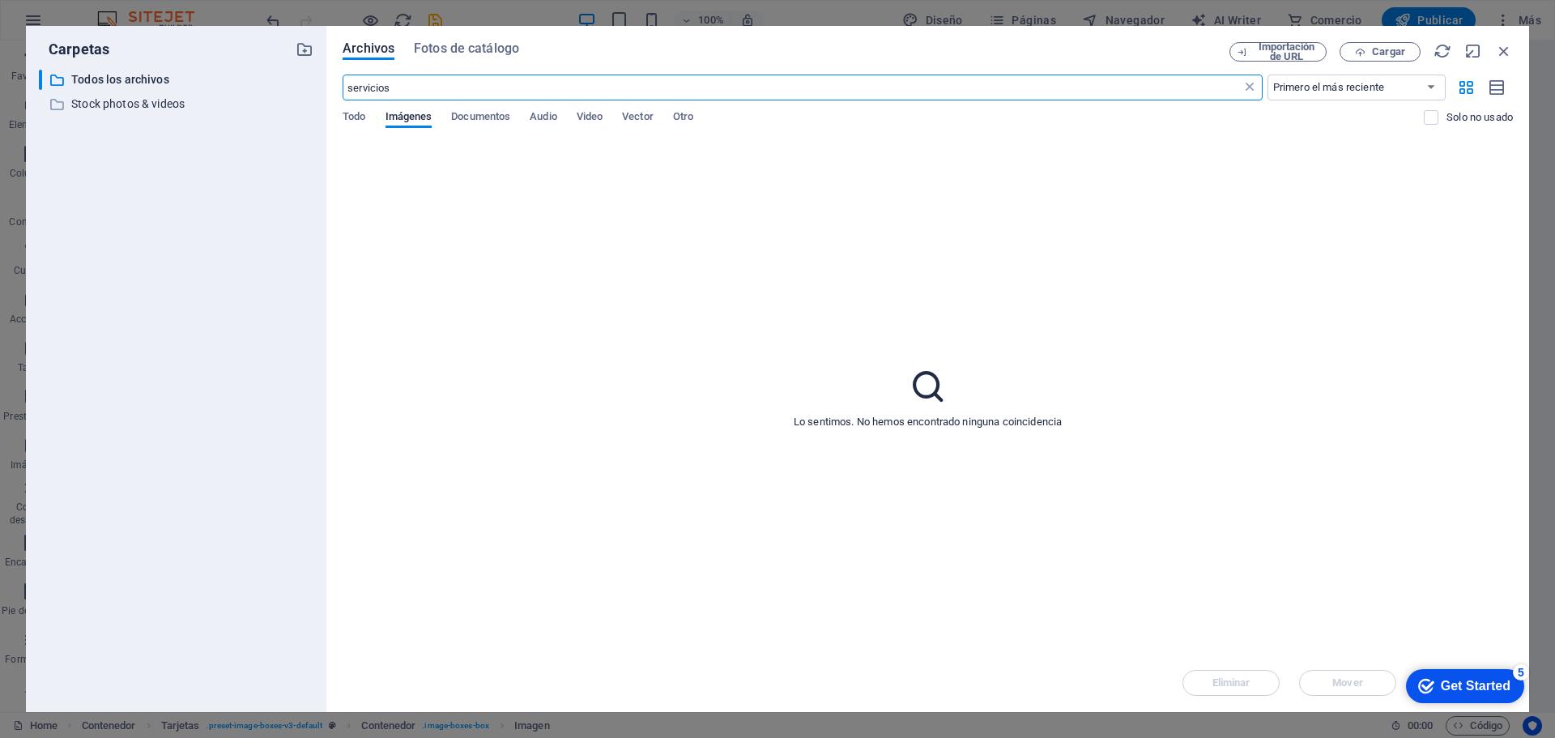
click at [1251, 88] on icon at bounding box center [1249, 87] width 16 height 16
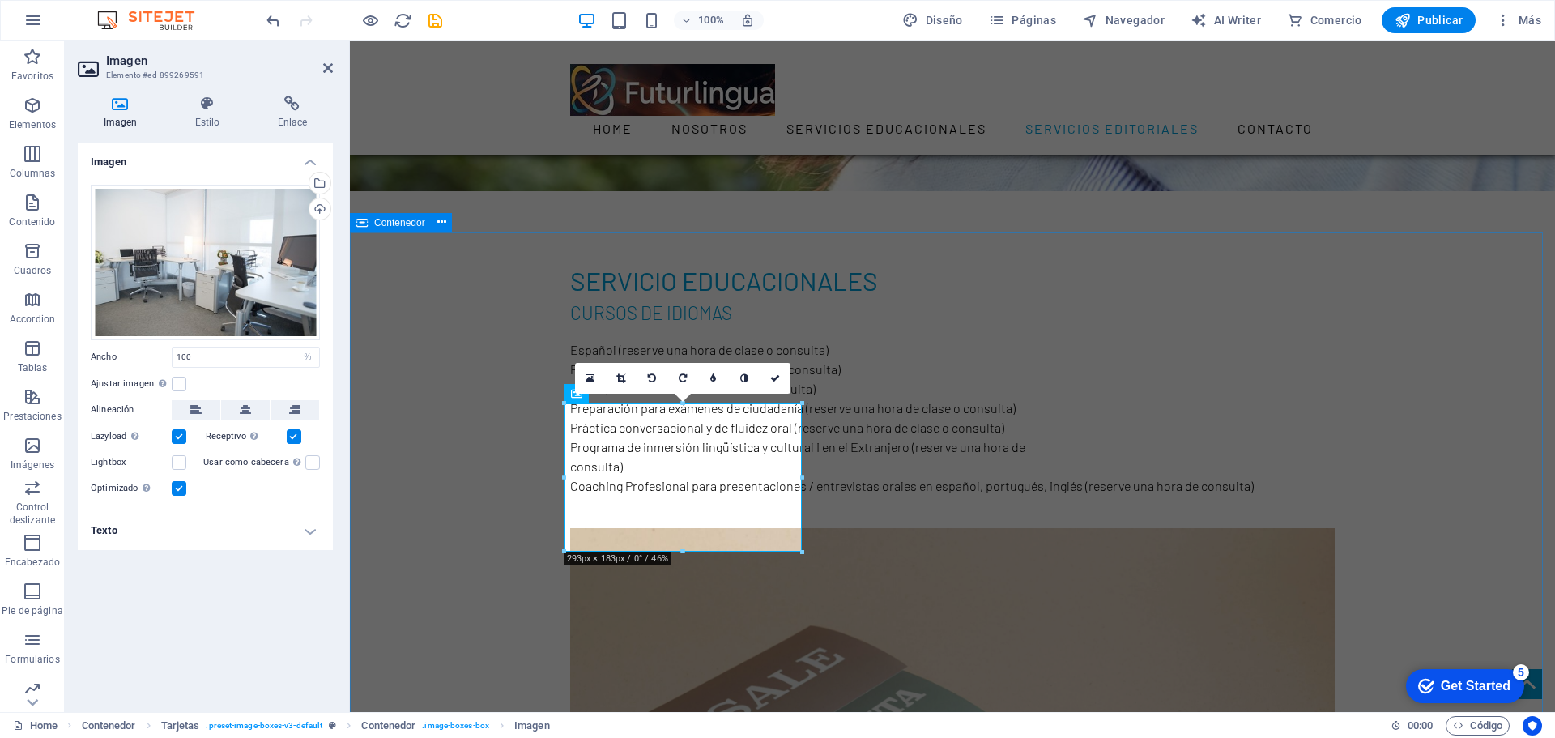
scroll to position [1781, 0]
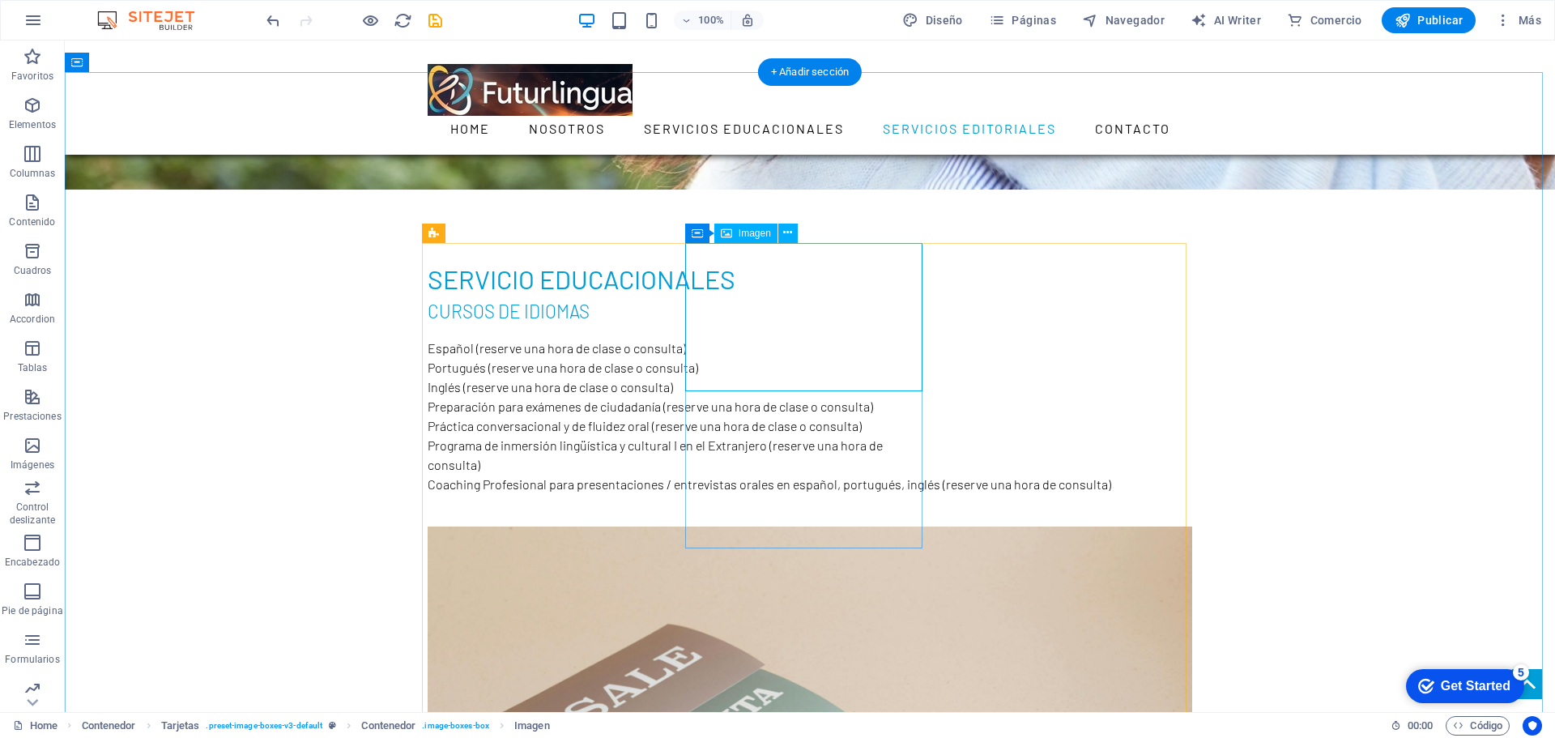
select select "%"
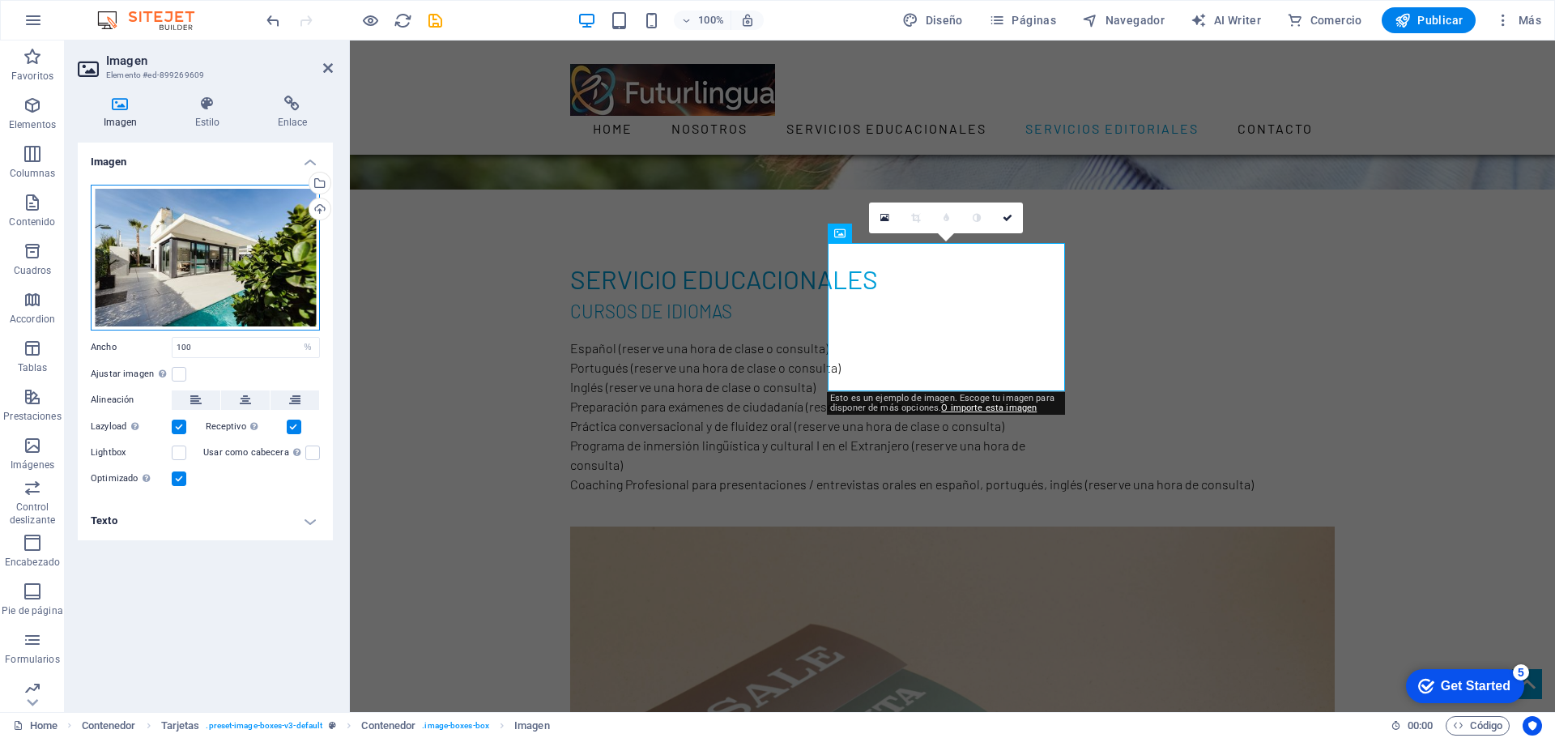
click at [140, 241] on div "Arrastra archivos aquí, haz clic para escoger archivos o selecciona archivos de…" at bounding box center [205, 258] width 229 height 146
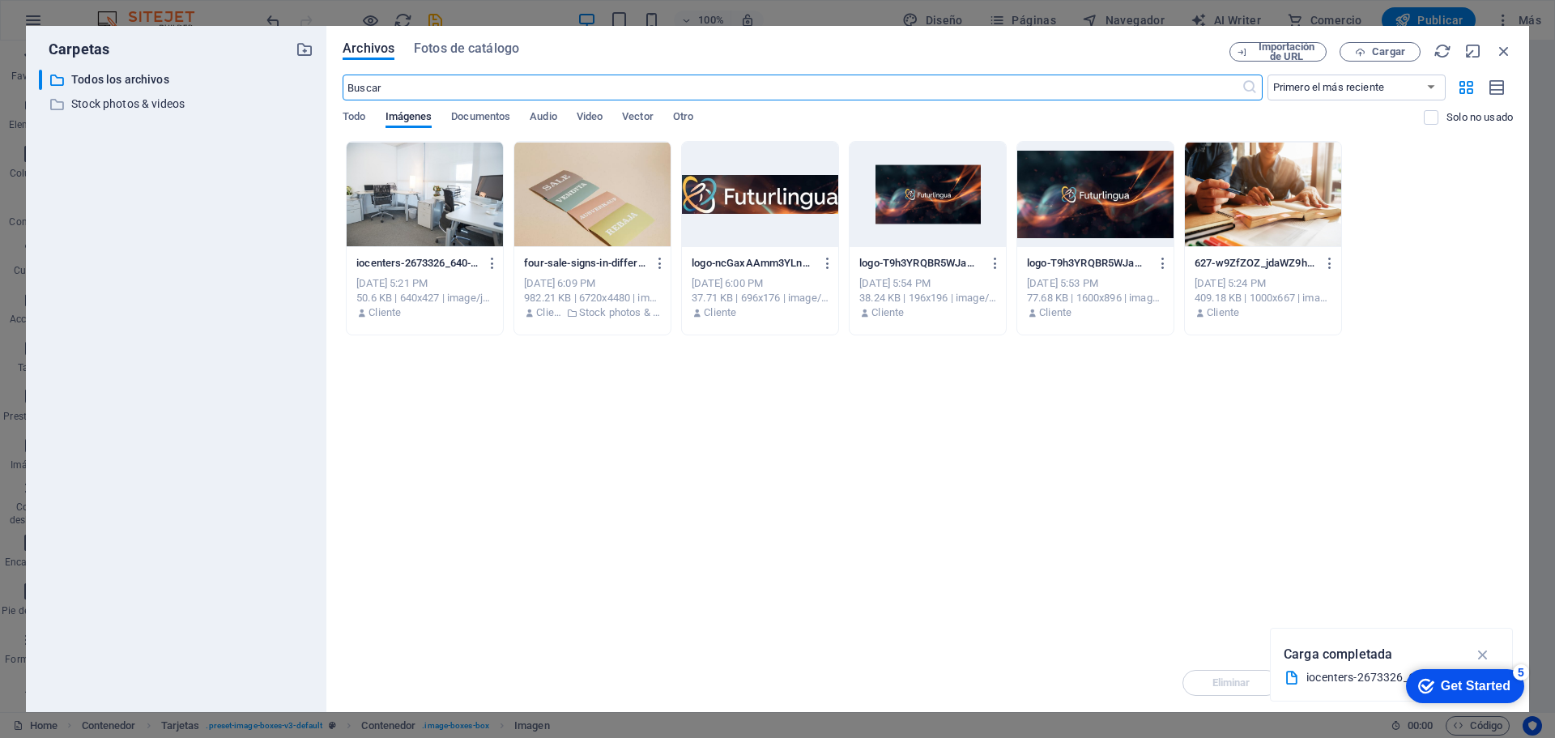
click at [413, 217] on div at bounding box center [425, 194] width 156 height 105
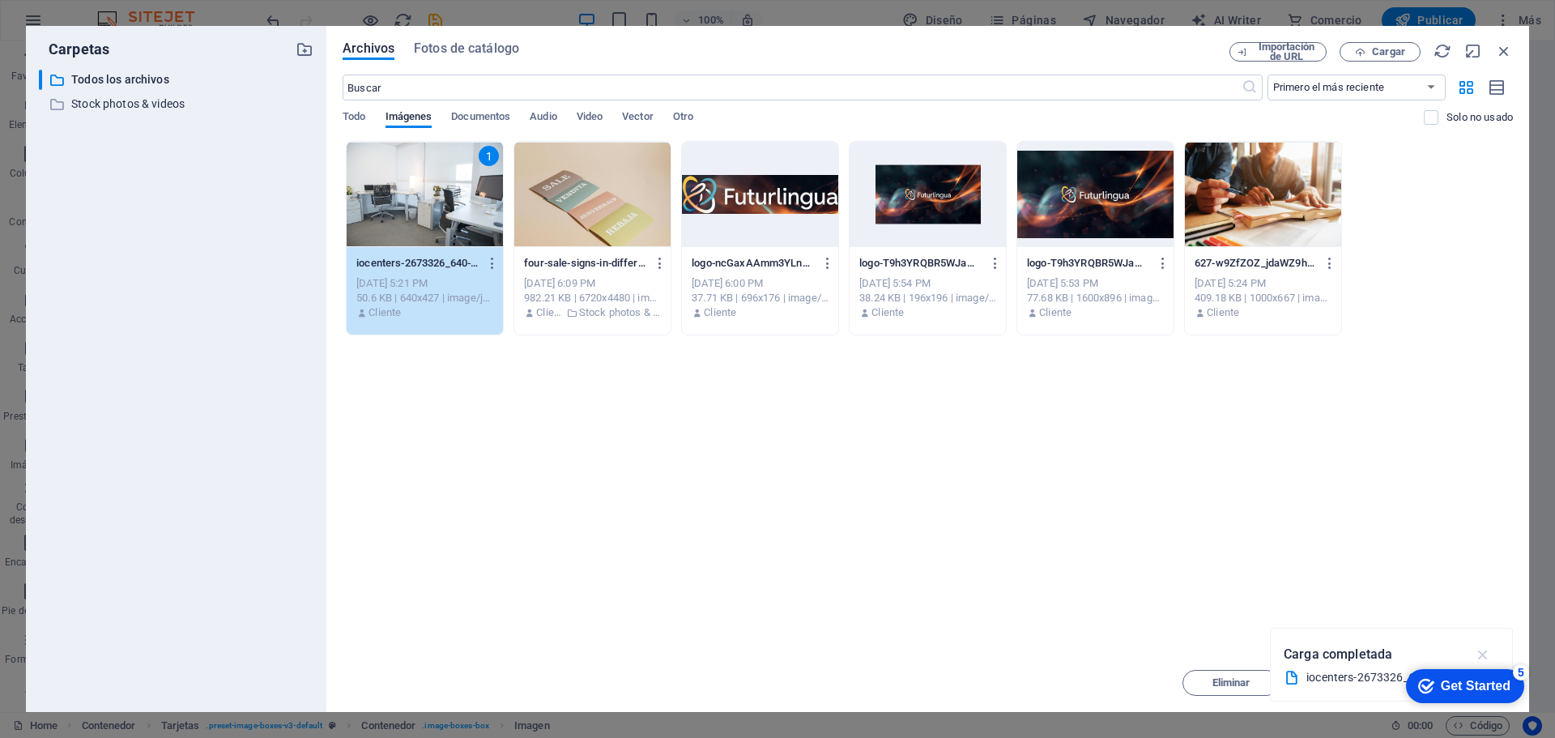
click at [1476, 653] on icon "button" at bounding box center [1483, 654] width 19 height 18
click at [1448, 684] on div "Get Started" at bounding box center [1475, 686] width 70 height 15
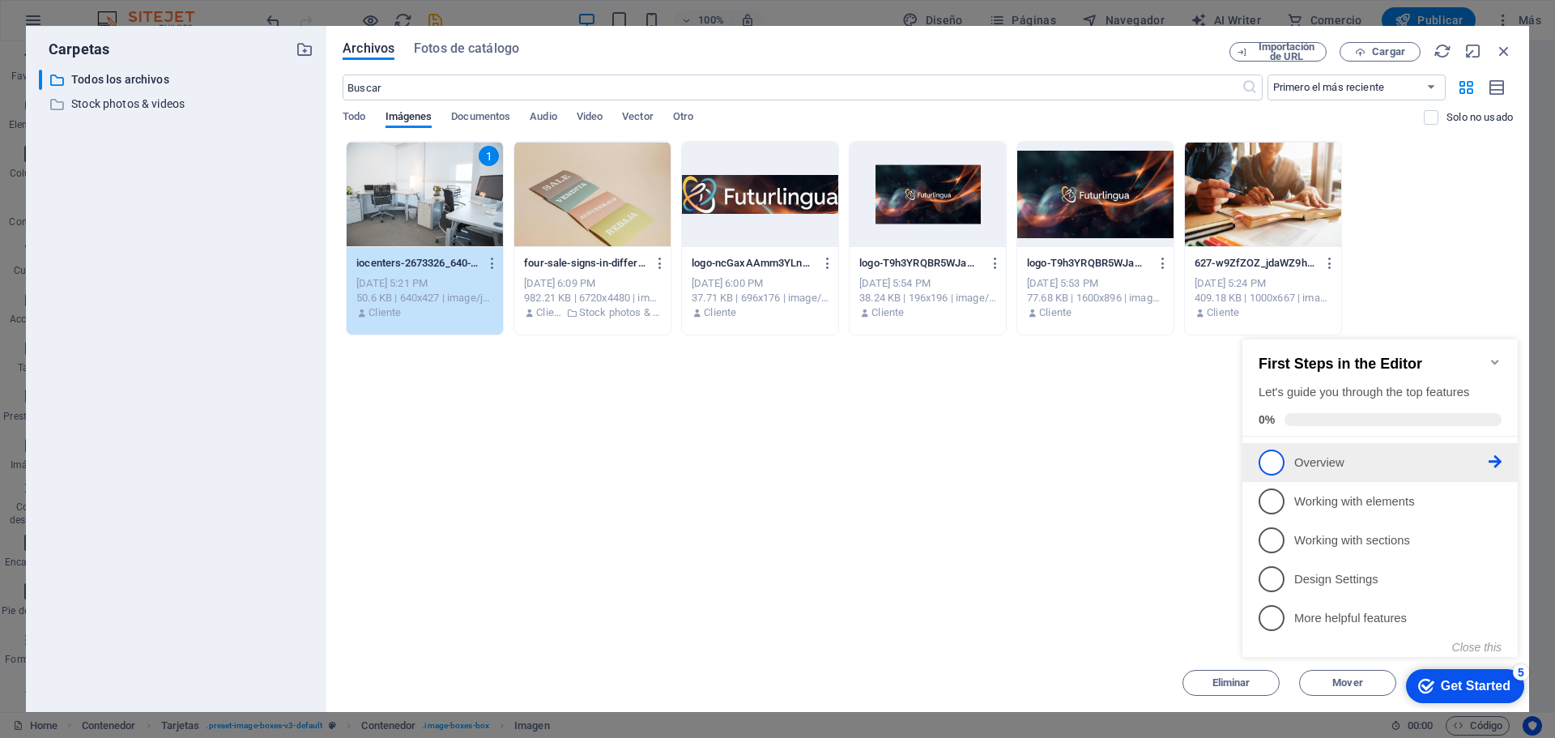
click at [1279, 459] on span "1" at bounding box center [1271, 462] width 26 height 26
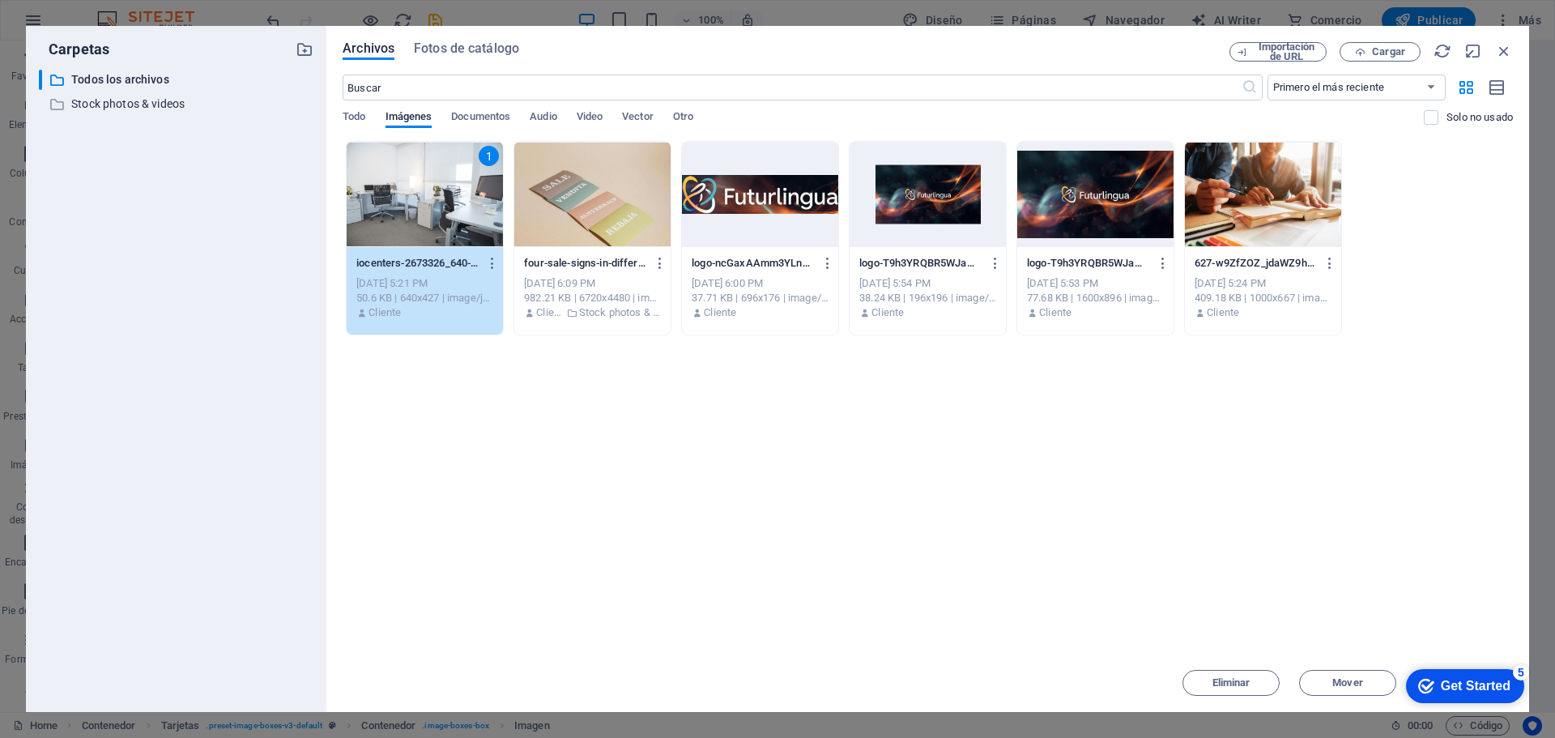
click at [1440, 680] on div "Get Started" at bounding box center [1475, 686] width 70 height 15
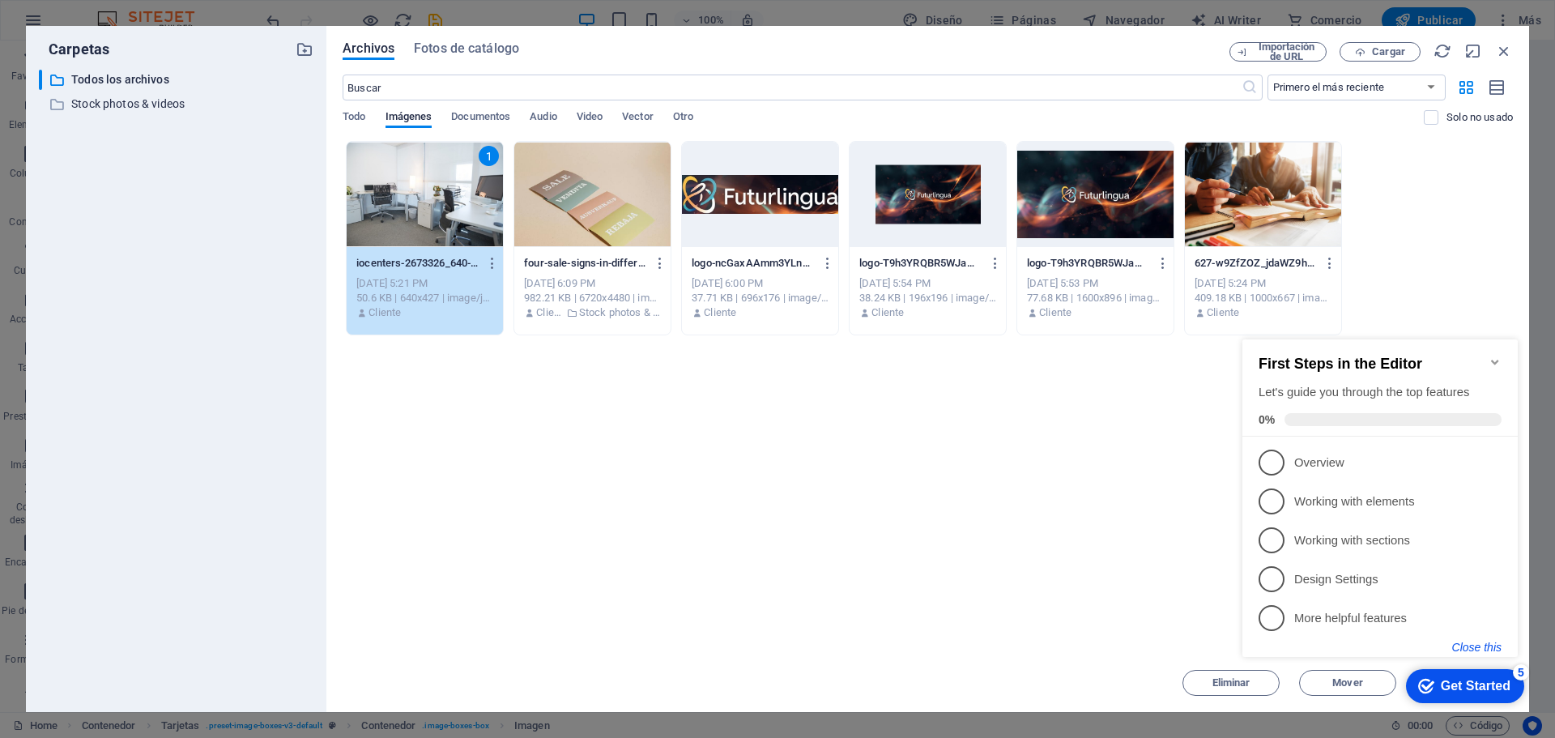
click at [1468, 645] on button "Close this" at bounding box center [1476, 646] width 49 height 13
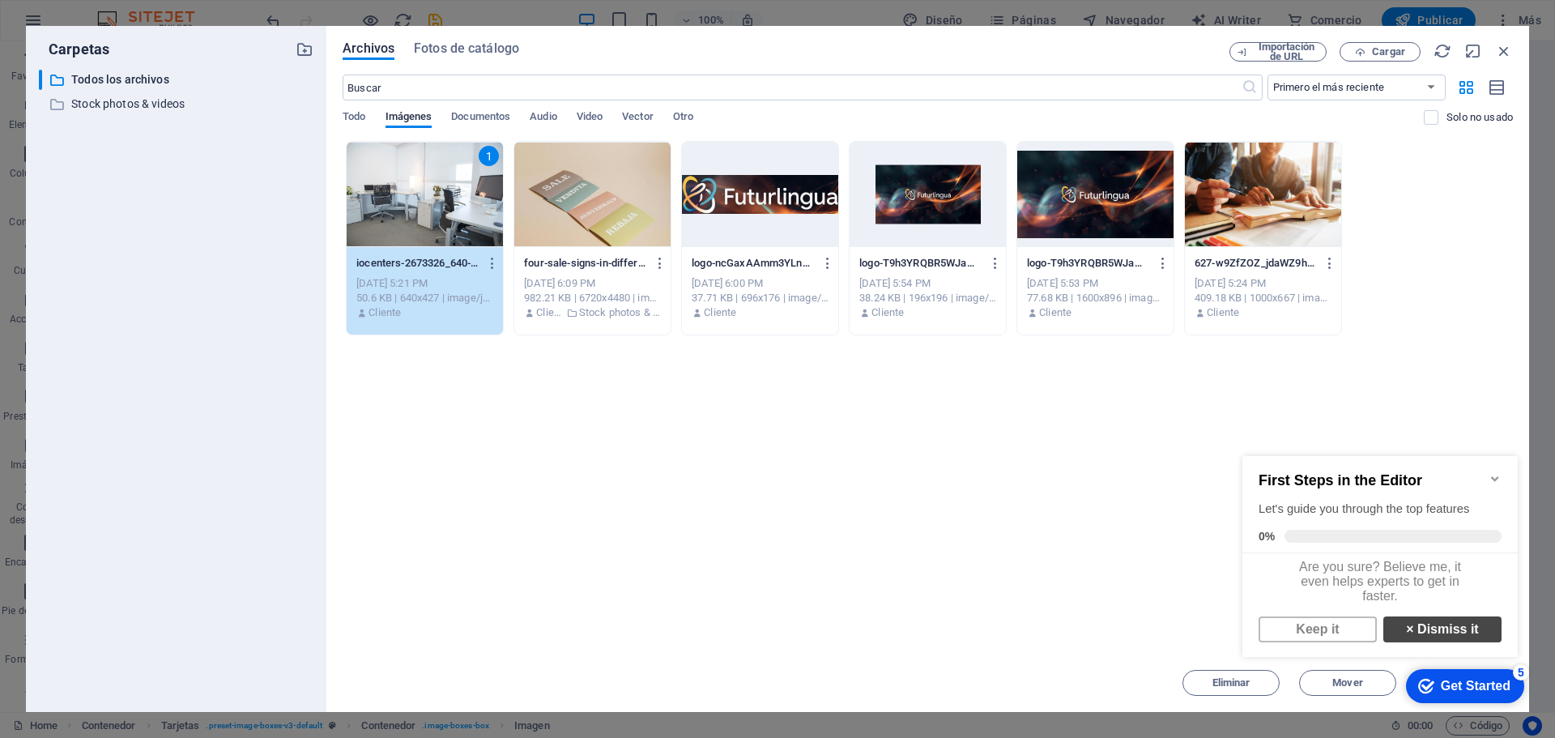
scroll to position [0, 0]
click at [1314, 641] on link "Keep it" at bounding box center [1317, 629] width 118 height 26
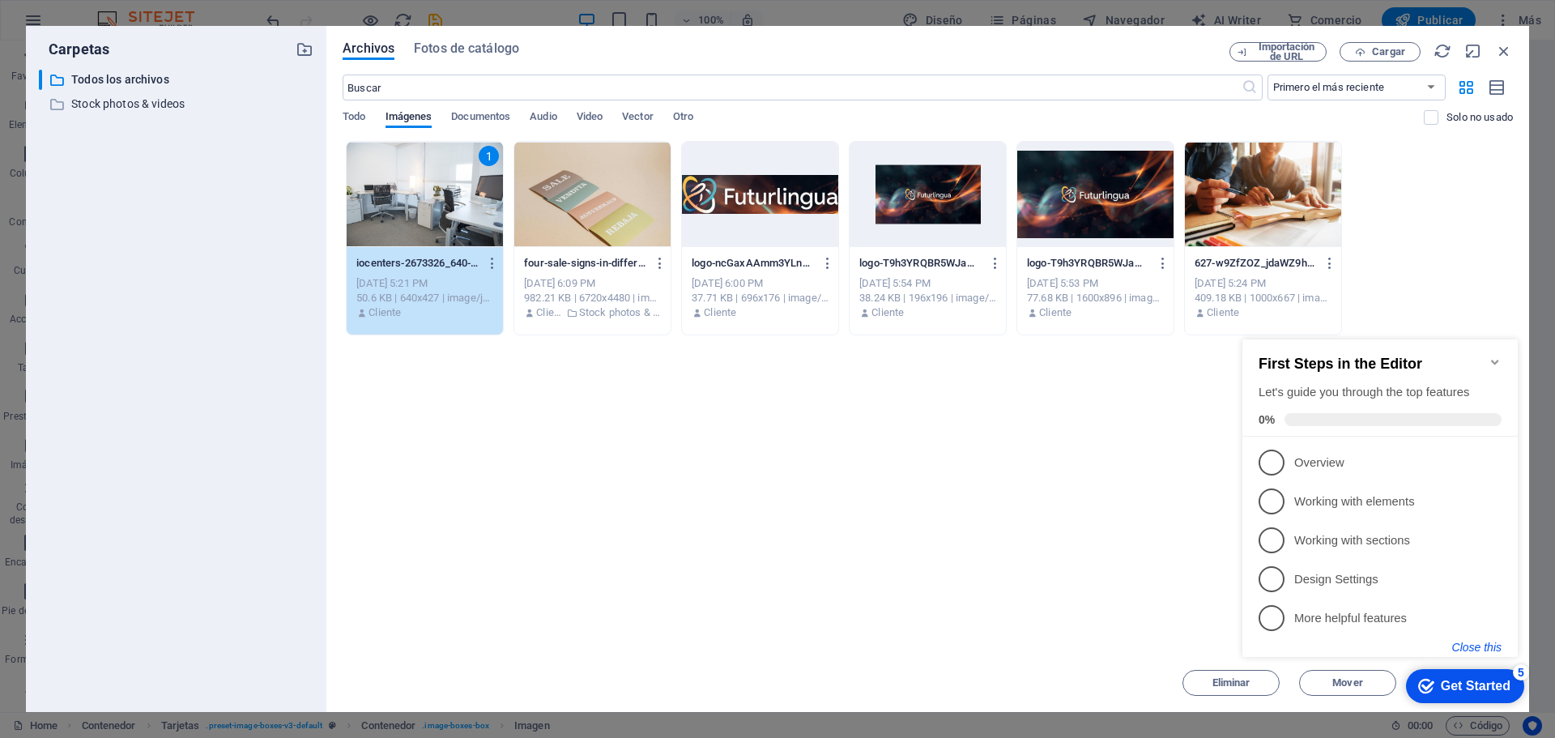
click at [1470, 642] on button "Close this" at bounding box center [1476, 646] width 49 height 13
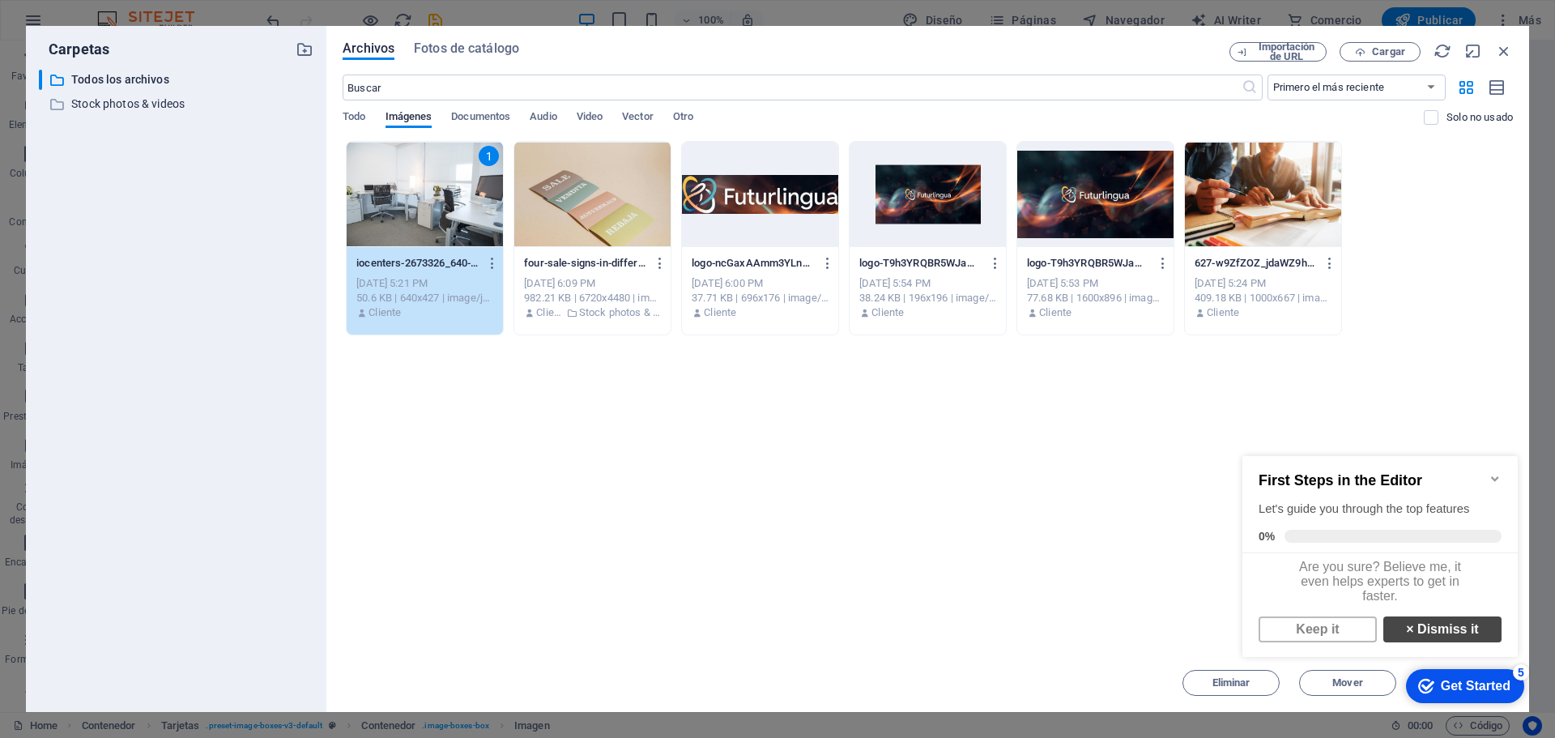
click at [1441, 639] on link "× Dismiss it" at bounding box center [1442, 629] width 118 height 26
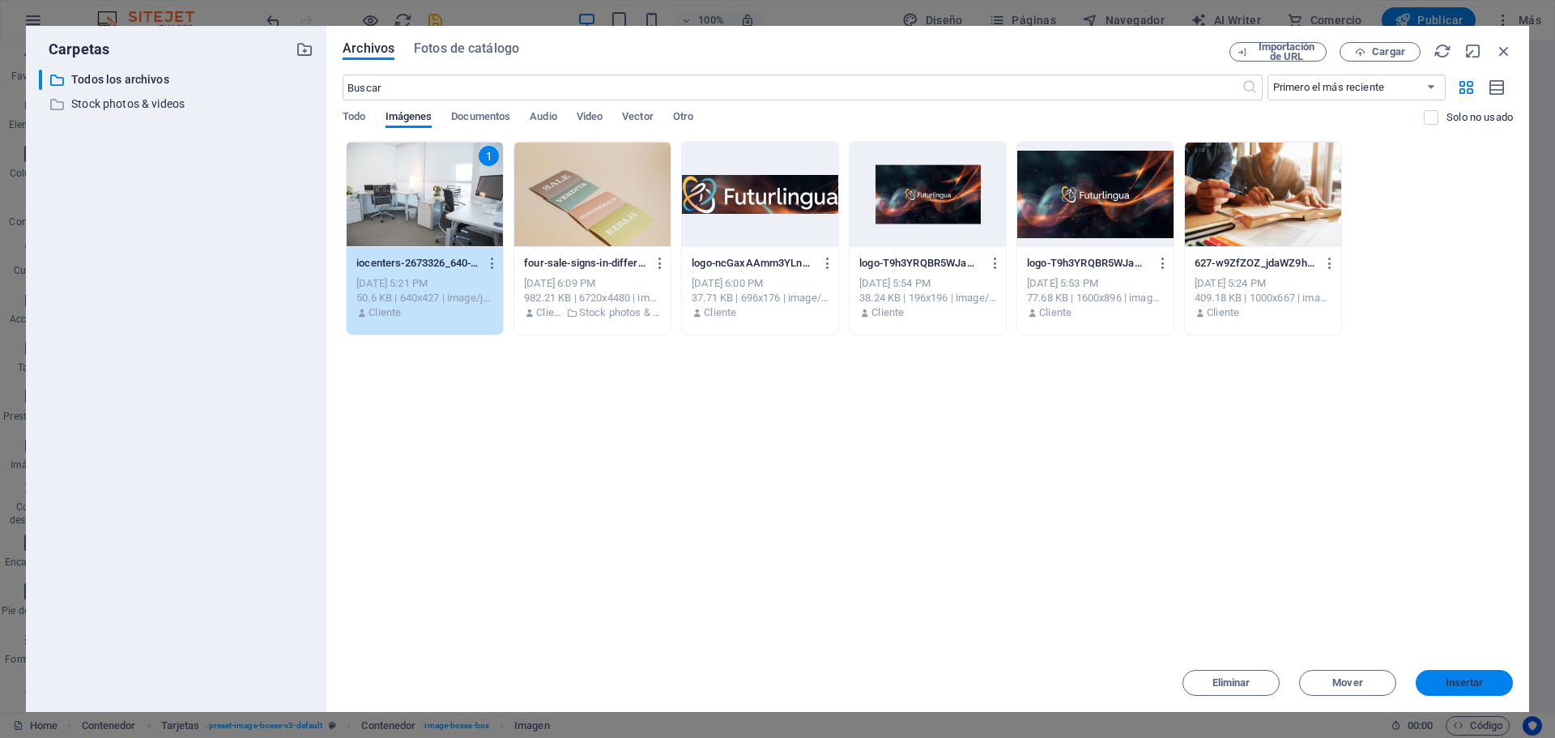
click at [1437, 674] on button "Insertar" at bounding box center [1463, 683] width 97 height 26
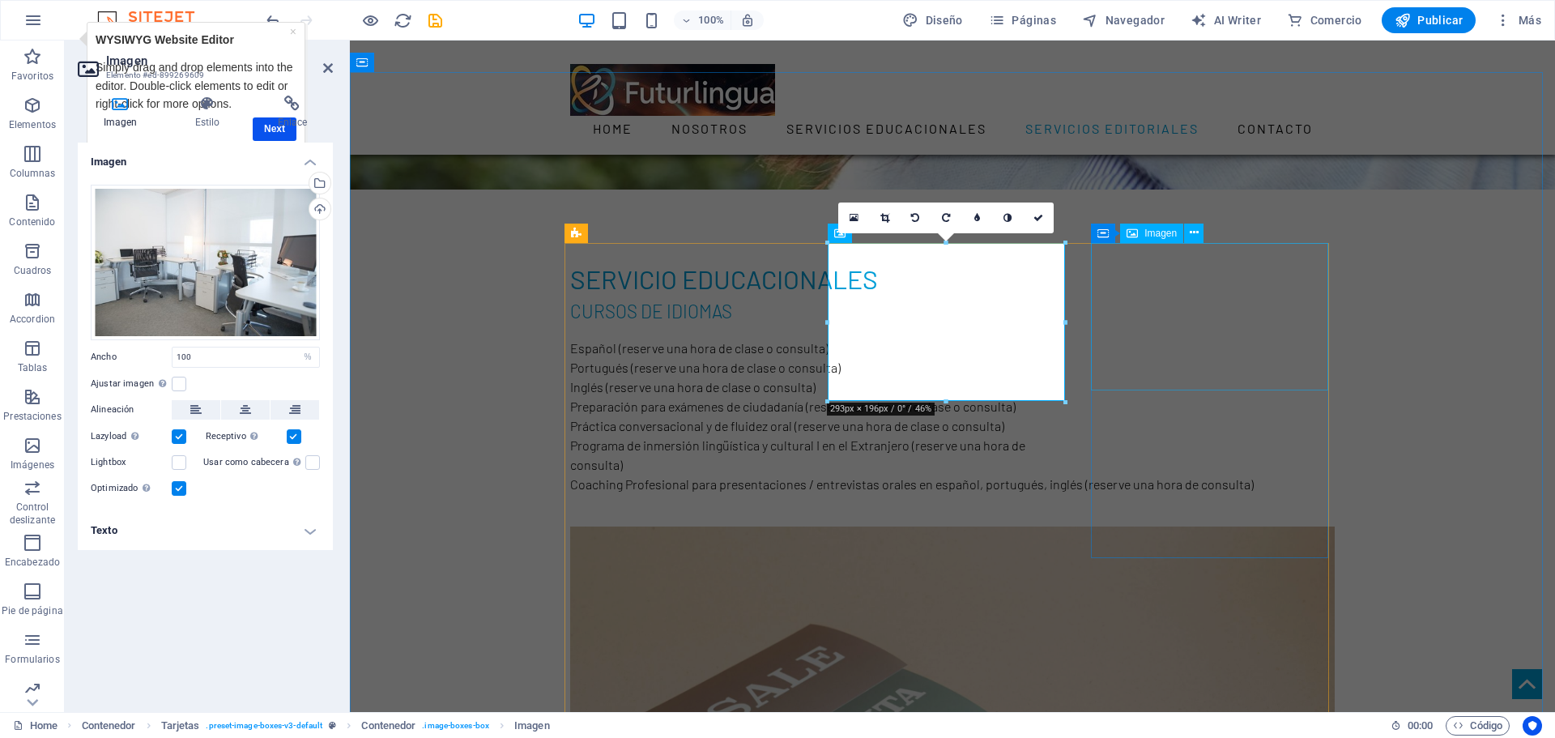
select select "%"
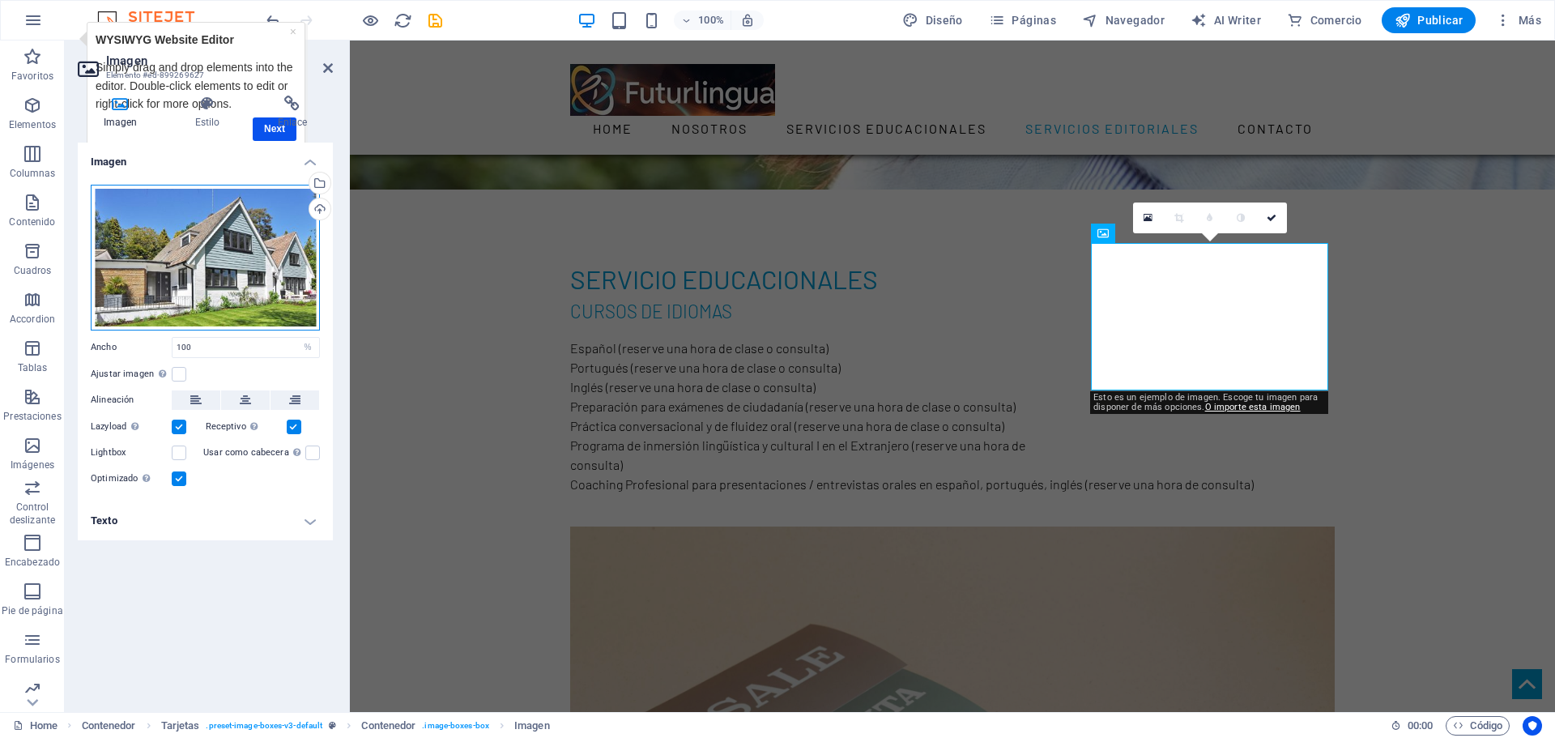
click at [172, 232] on div "Arrastra archivos aquí, haz clic para escoger archivos o selecciona archivos de…" at bounding box center [205, 258] width 229 height 146
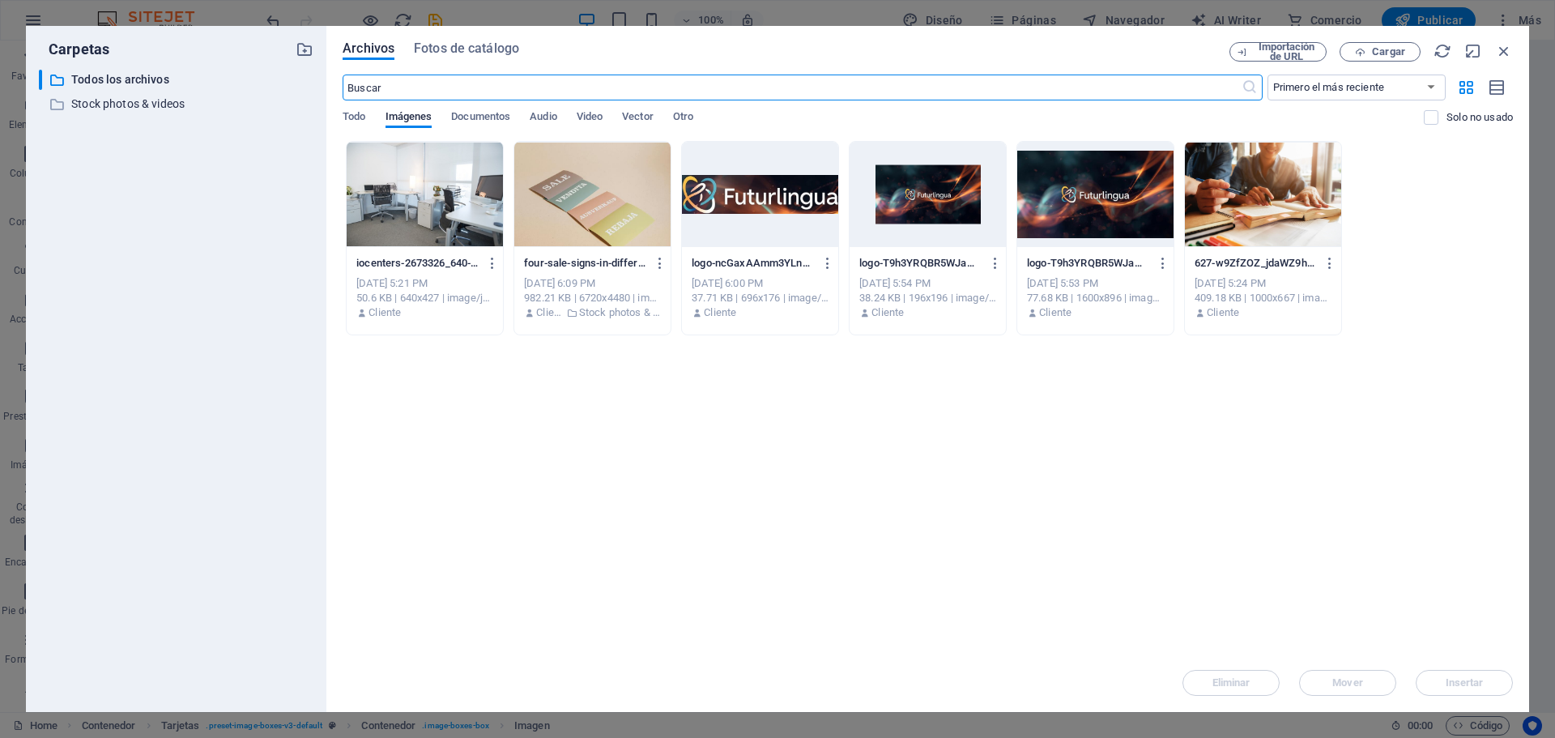
click at [410, 219] on div at bounding box center [425, 194] width 156 height 105
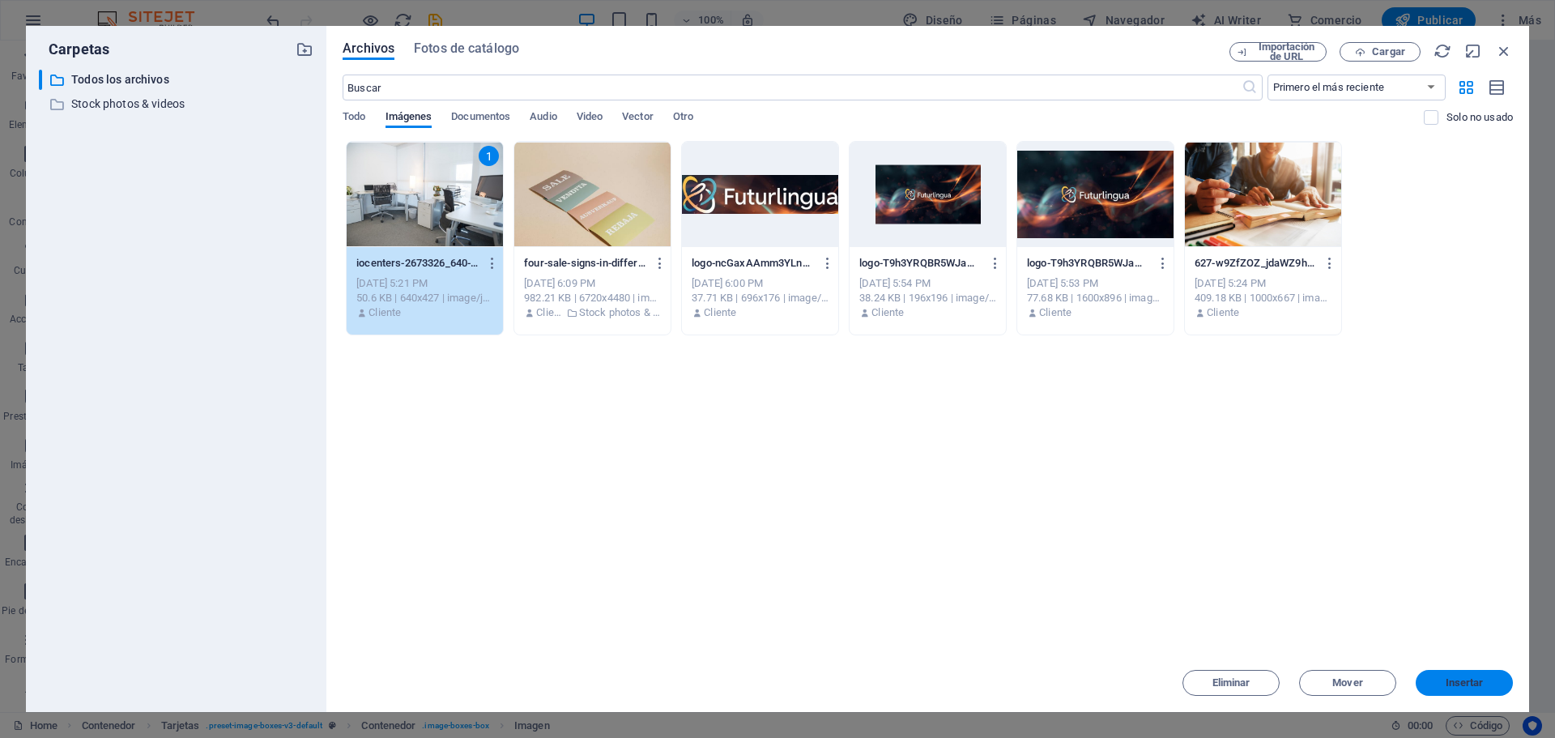
drag, startPoint x: 1457, startPoint y: 679, endPoint x: 1084, endPoint y: 635, distance: 375.9
click at [1457, 679] on span "Insertar" at bounding box center [1464, 683] width 38 height 10
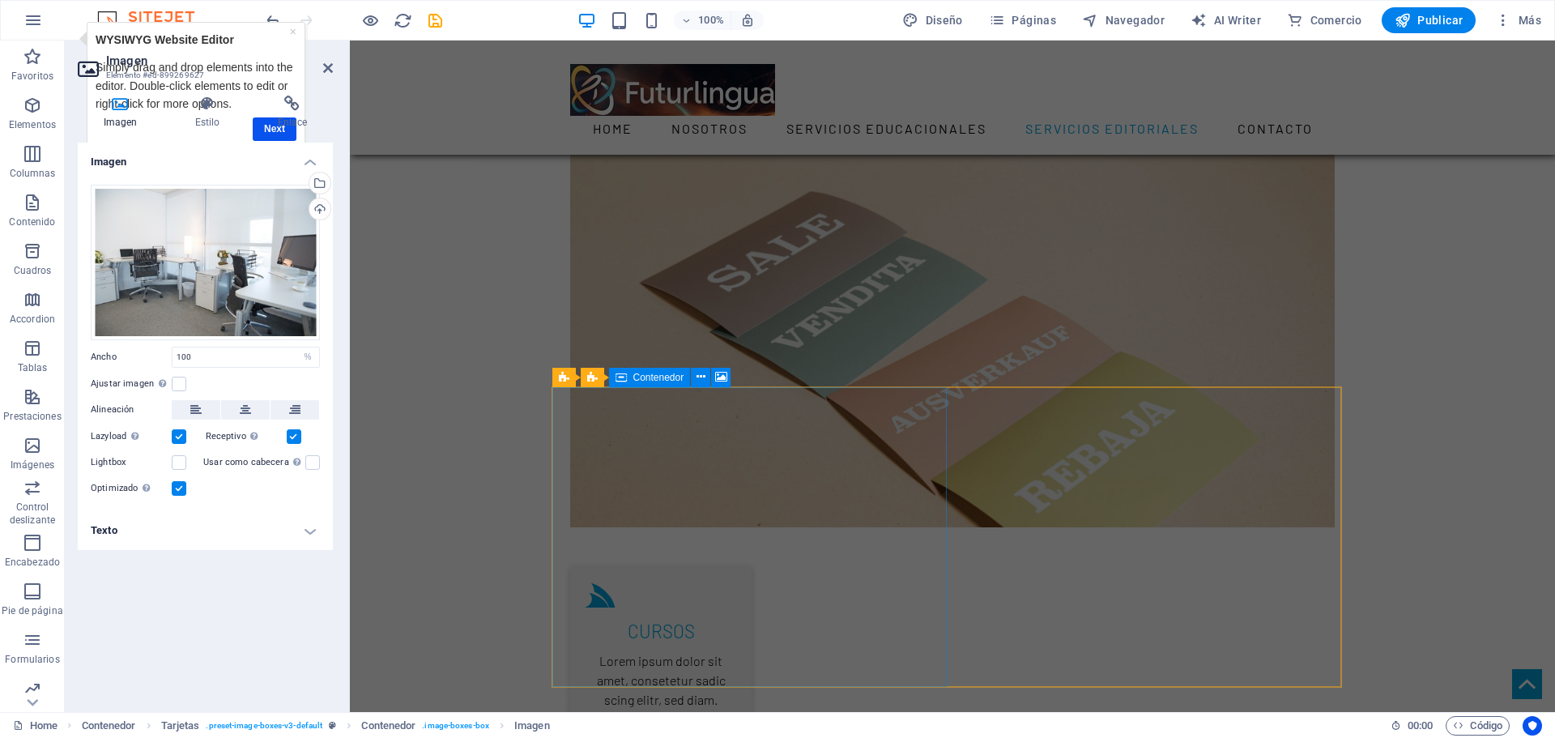
scroll to position [2105, 0]
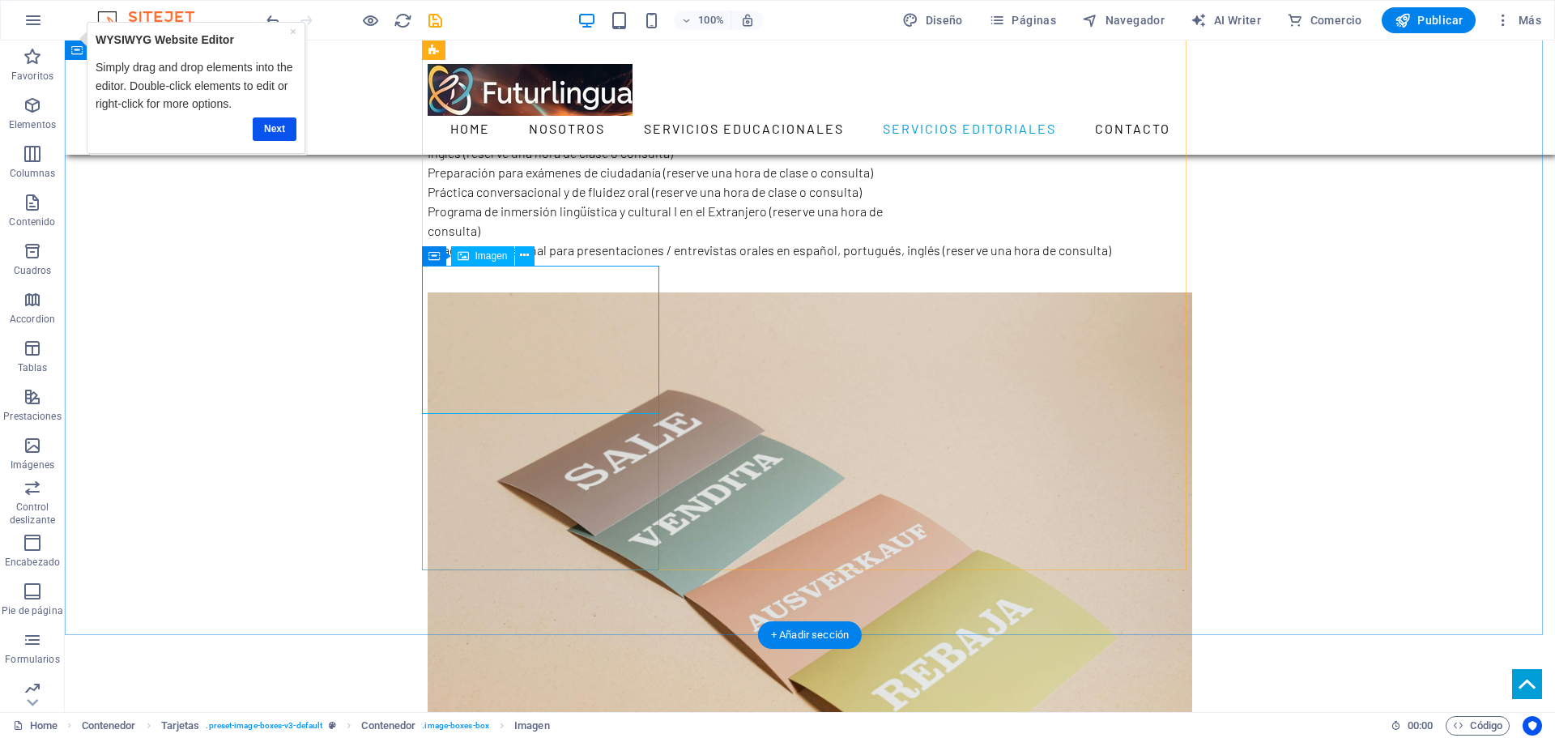
scroll to position [1943, 0]
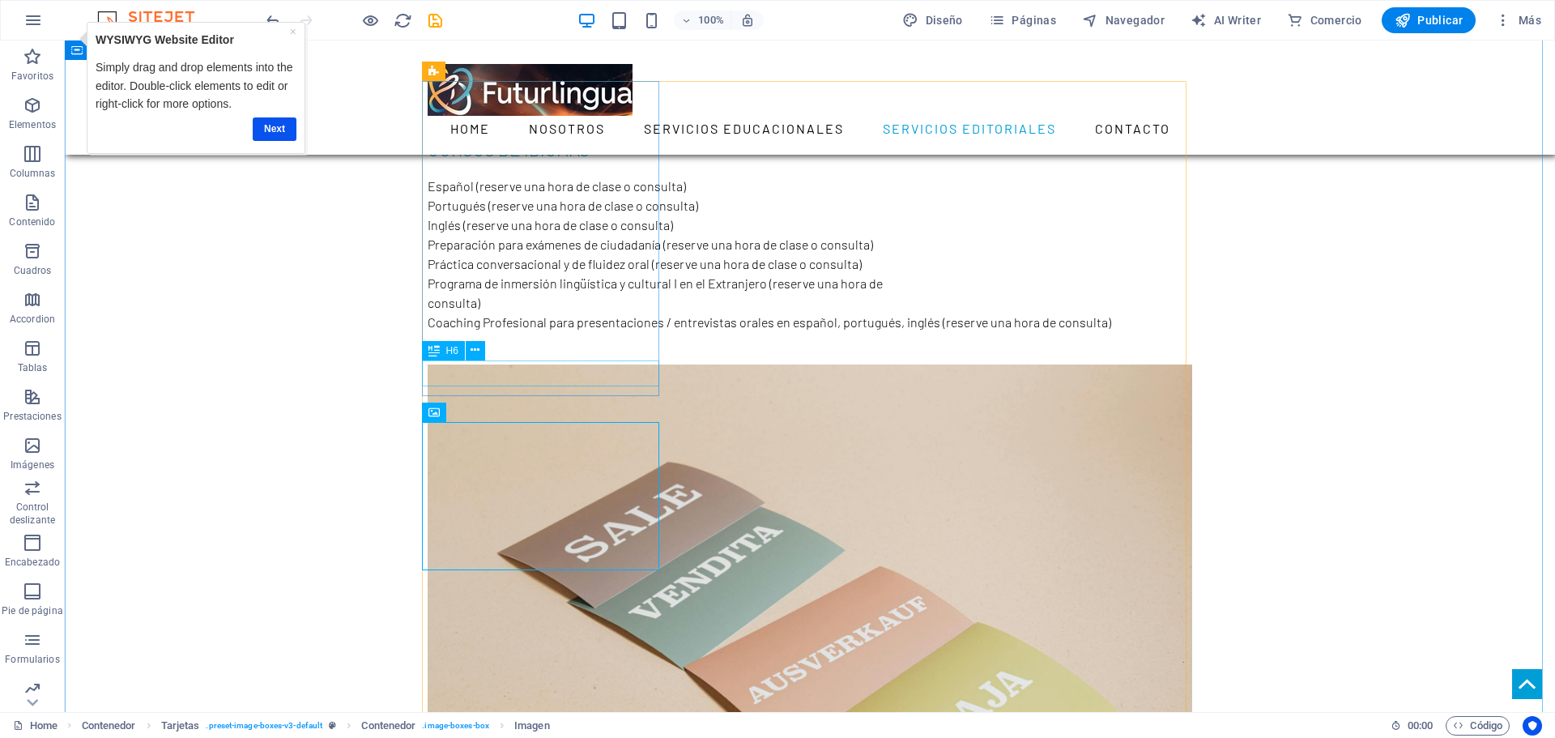
click at [525, 410] on icon at bounding box center [524, 411] width 9 height 17
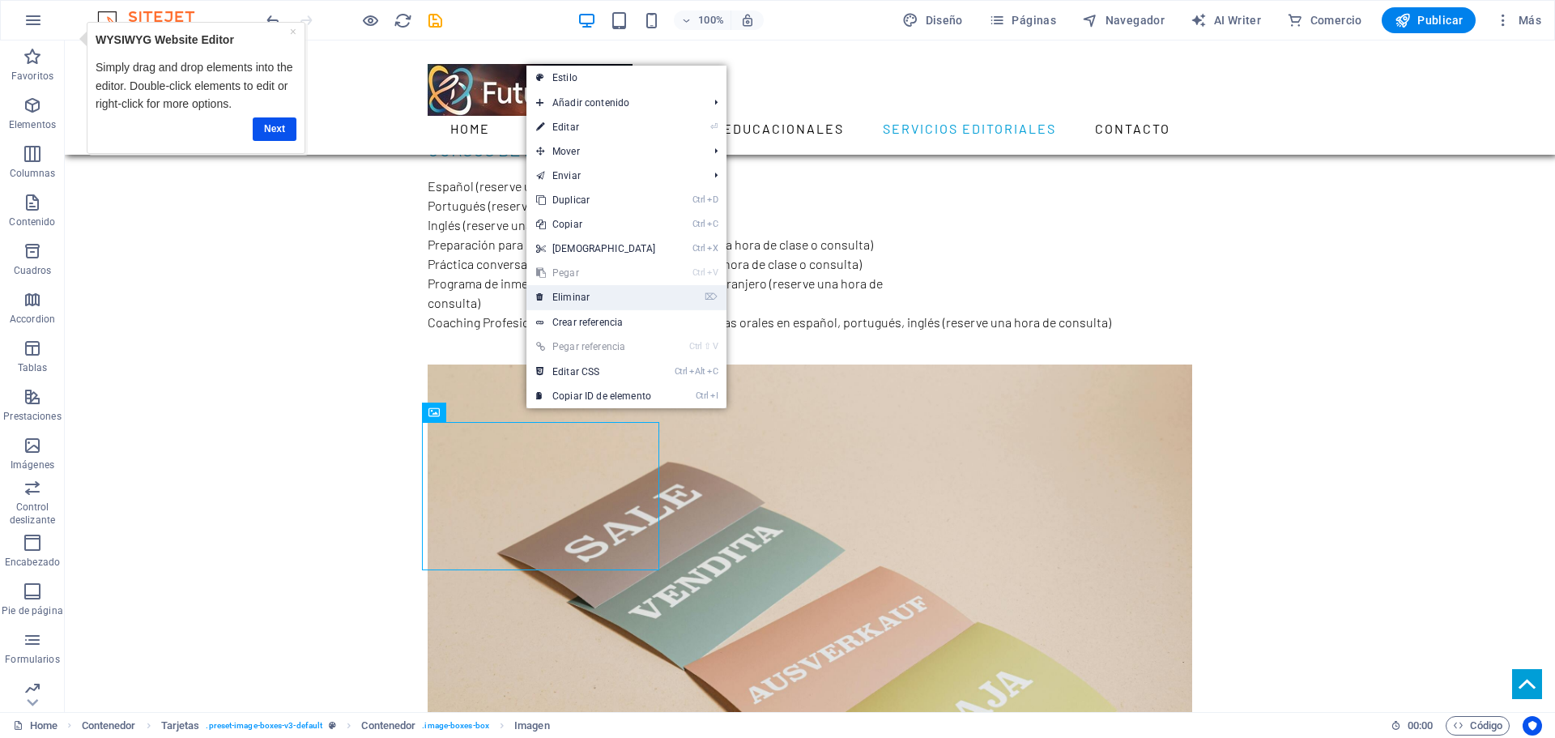
click at [577, 299] on link "⌦ Eliminar" at bounding box center [595, 297] width 139 height 24
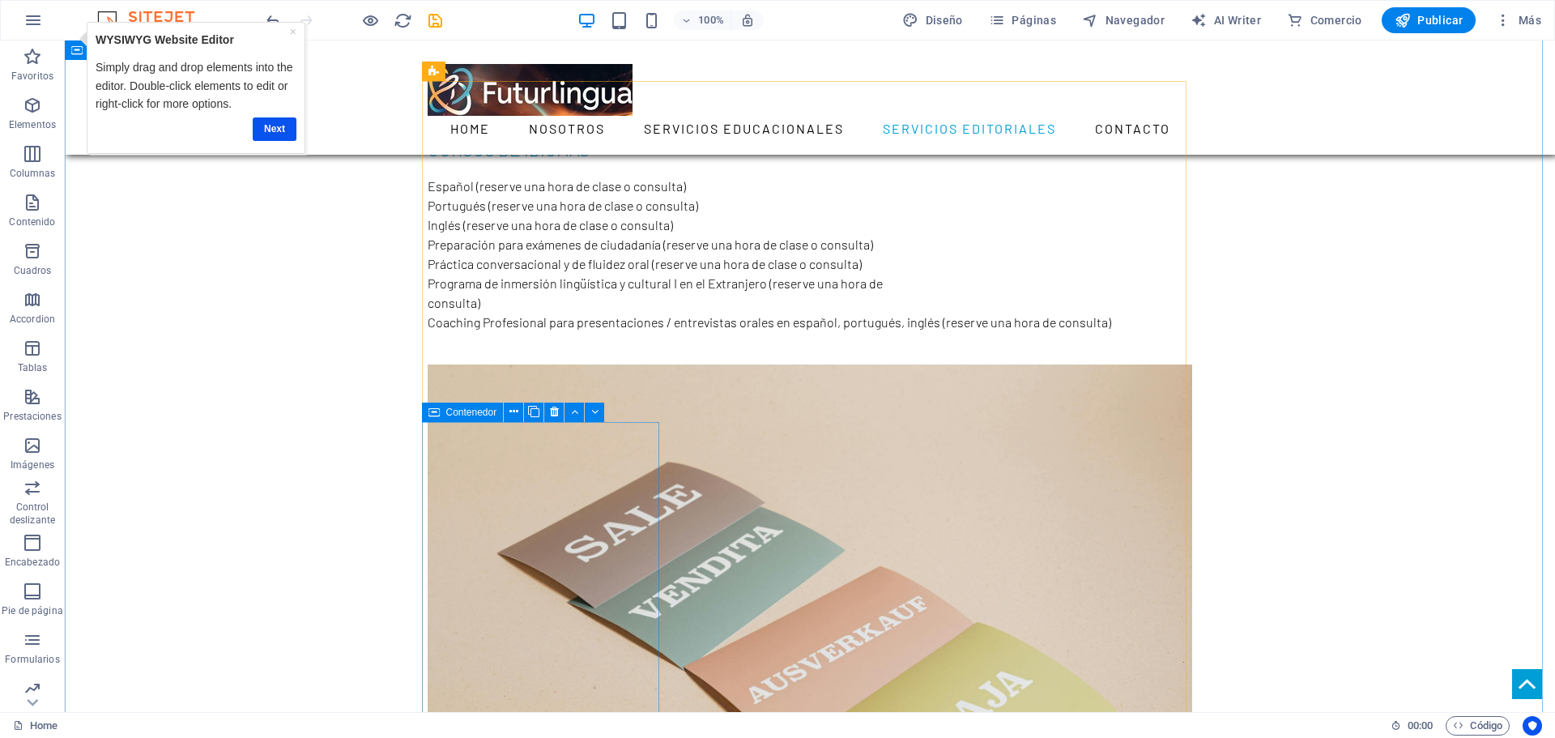
click at [433, 414] on icon at bounding box center [433, 411] width 11 height 19
click at [557, 411] on icon at bounding box center [554, 411] width 9 height 17
click at [432, 412] on icon at bounding box center [433, 411] width 11 height 19
click at [552, 412] on icon at bounding box center [554, 411] width 9 height 17
click at [434, 411] on icon at bounding box center [433, 411] width 11 height 19
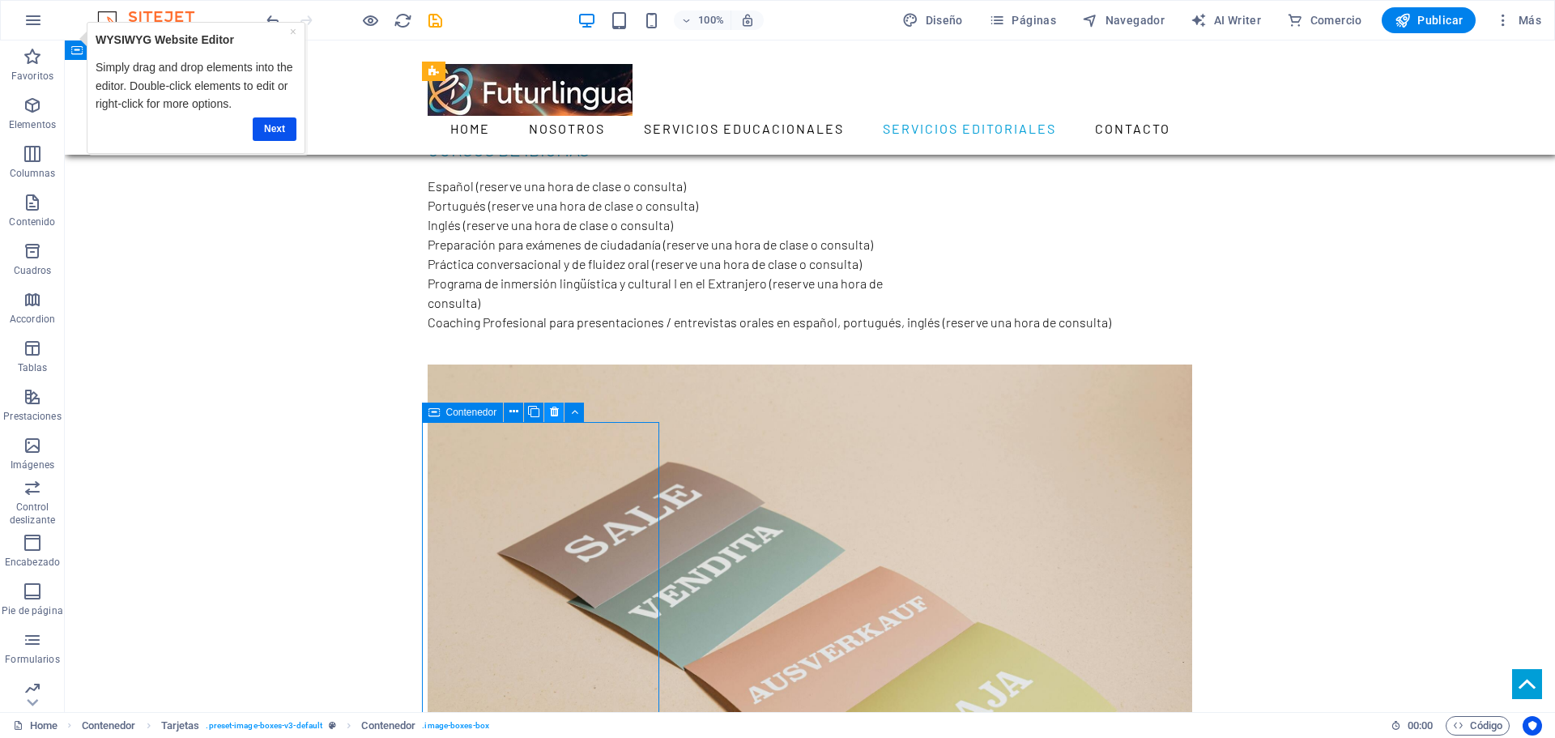
click at [553, 411] on icon at bounding box center [554, 411] width 9 height 17
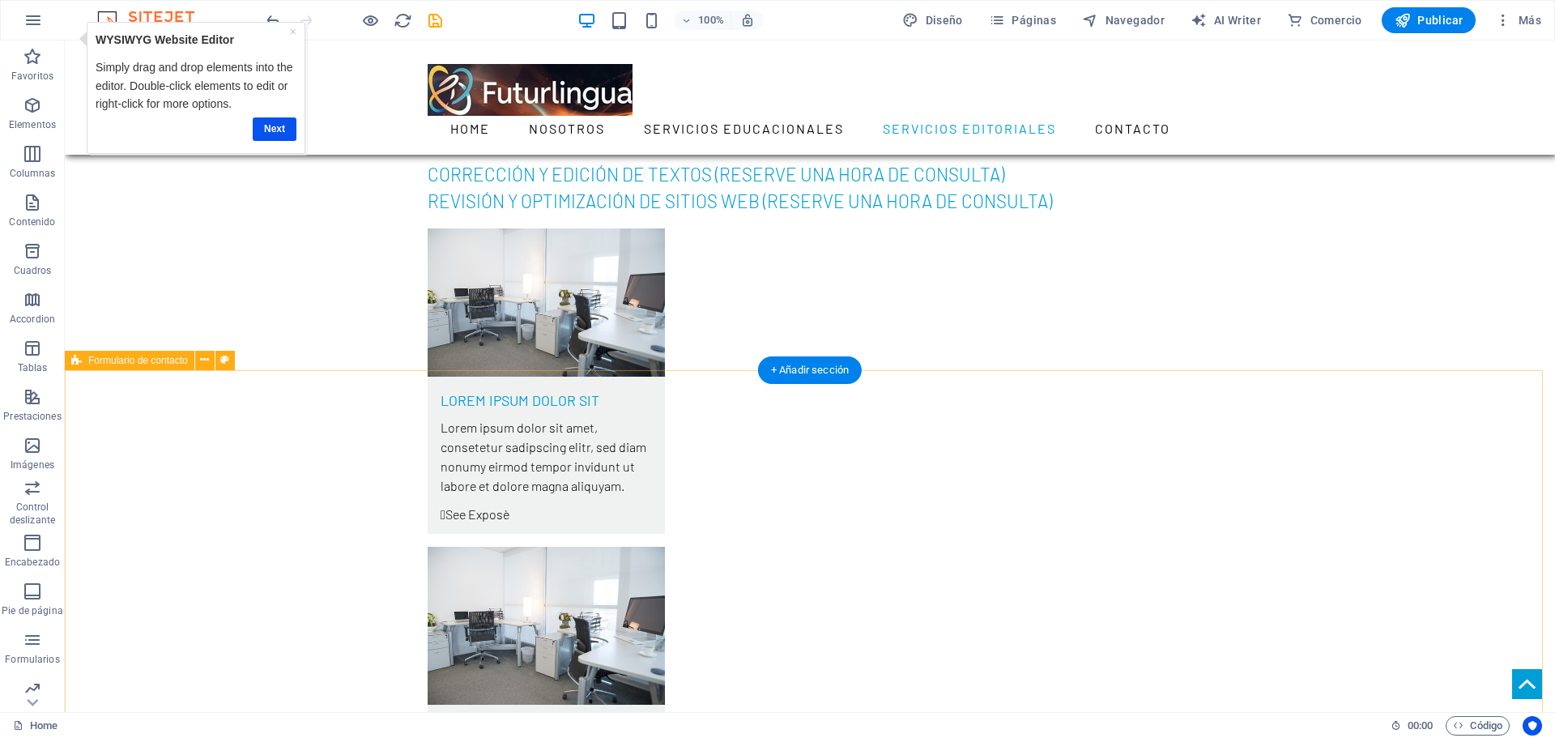
scroll to position [3968, 0]
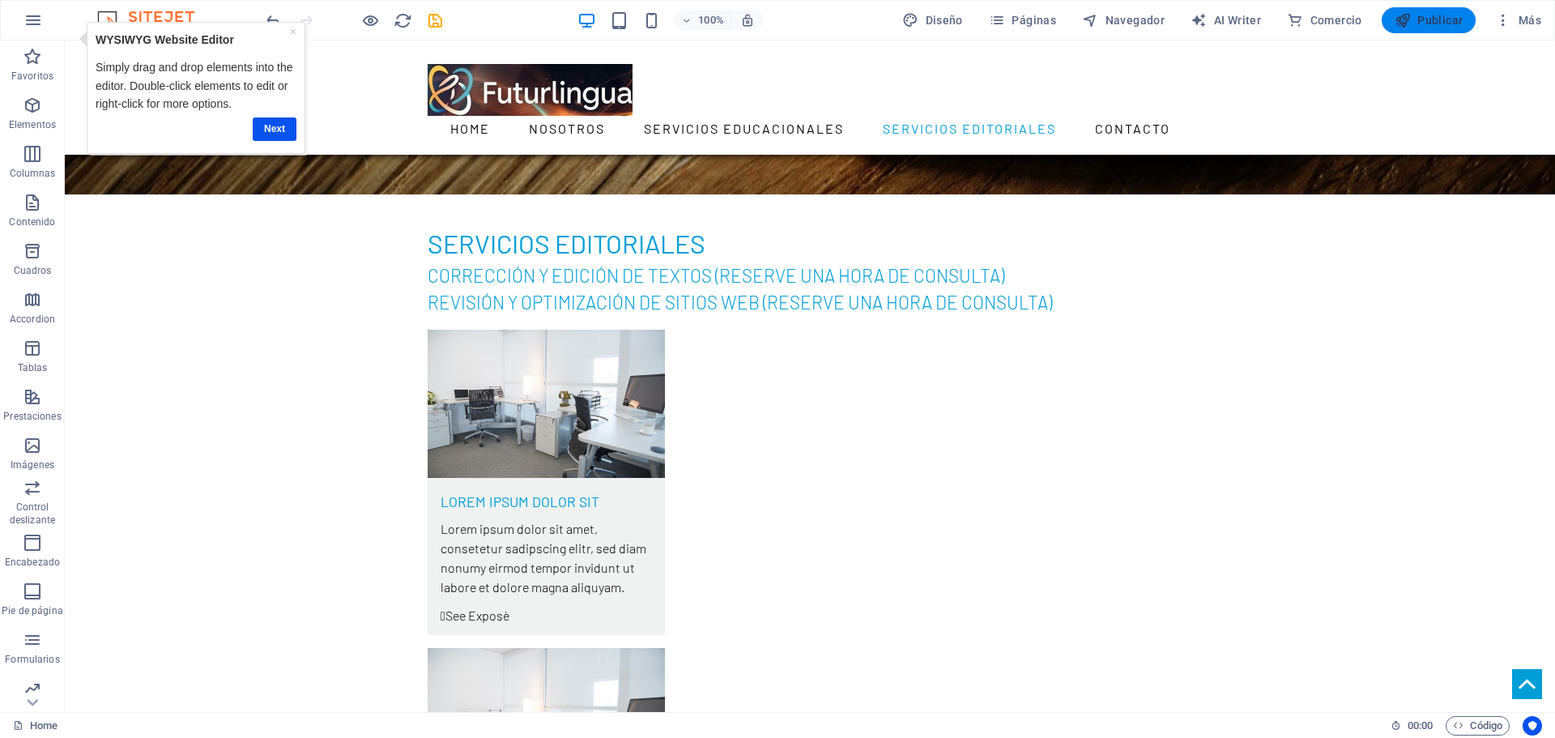
click at [1424, 15] on span "Publicar" at bounding box center [1428, 20] width 69 height 16
